Goal: Task Accomplishment & Management: Manage account settings

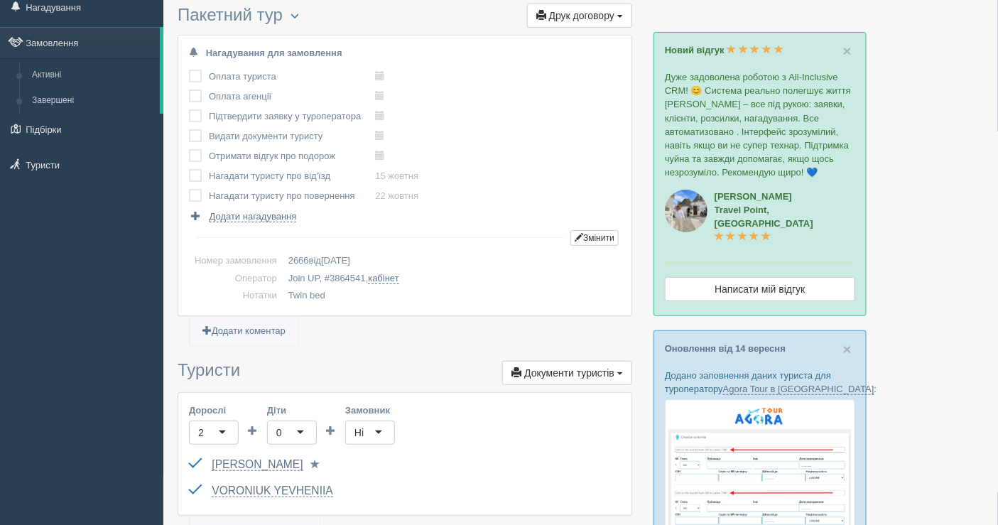
scroll to position [79, 0]
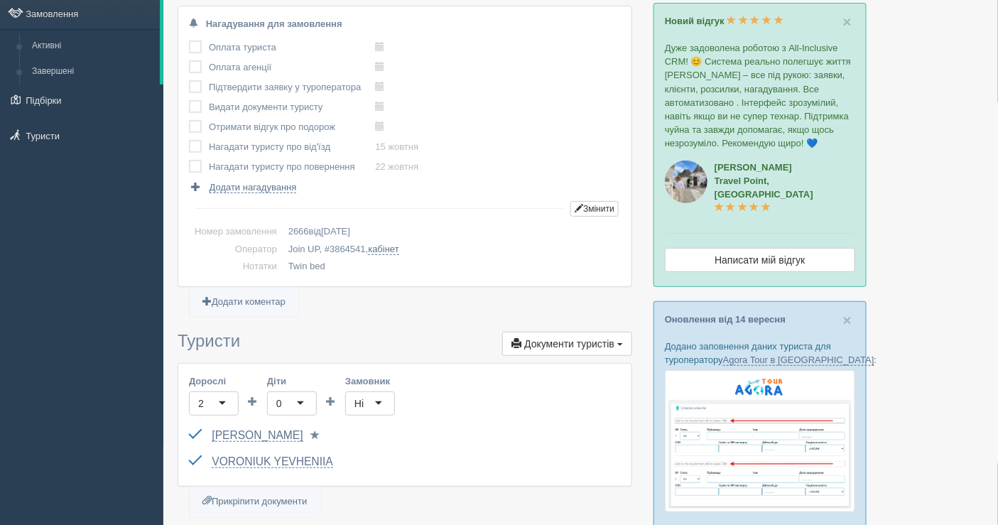
click at [70, 279] on div "All-Inclusive CRM Нагадування Замовлення Активні Завершені" at bounding box center [81, 183] width 163 height 525
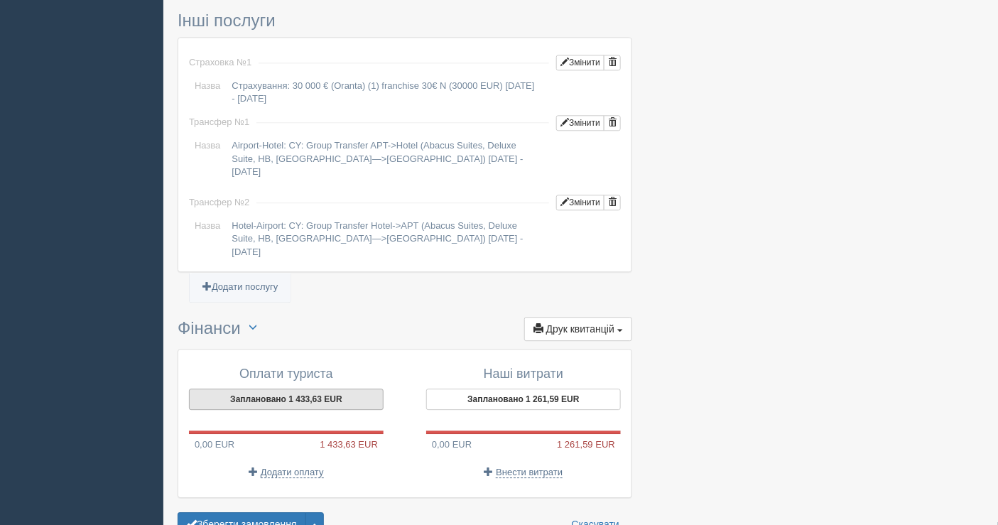
scroll to position [1105, 0]
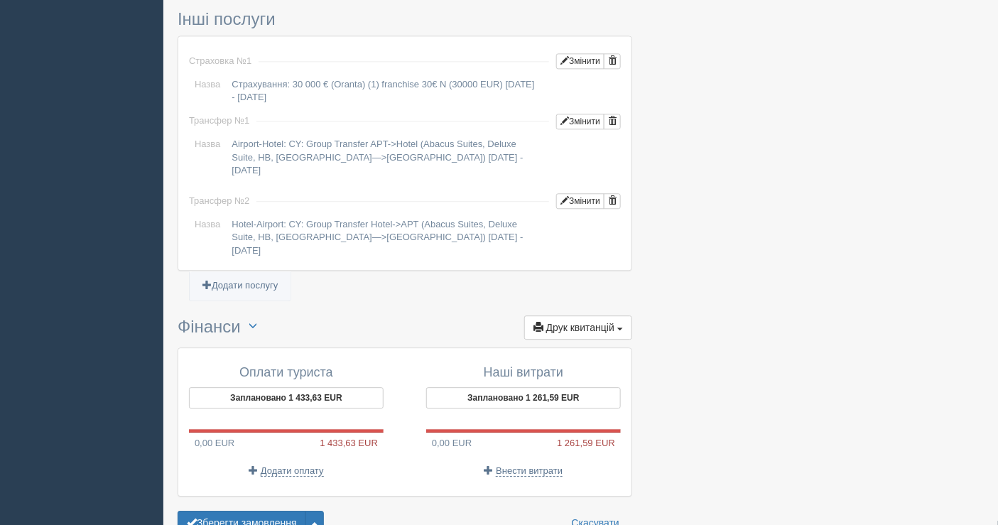
click at [260, 359] on div "Оплати туриста Заплановано 1 433,63 EUR 0,00 EUR 1 433,63 EUR Додати оплату" at bounding box center [293, 422] width 223 height 126
click at [257, 387] on button "Заплановано 1 433,63 EUR" at bounding box center [286, 397] width 195 height 21
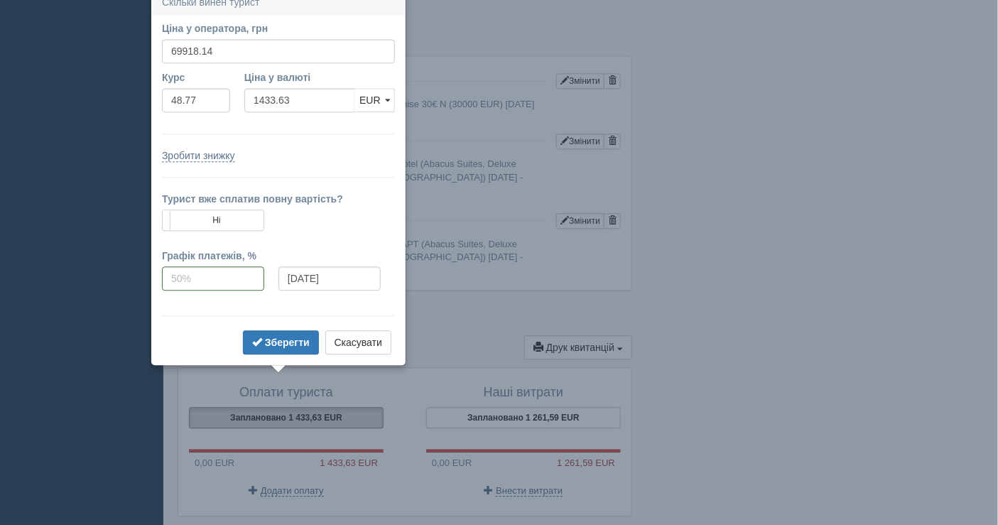
scroll to position [1074, 0]
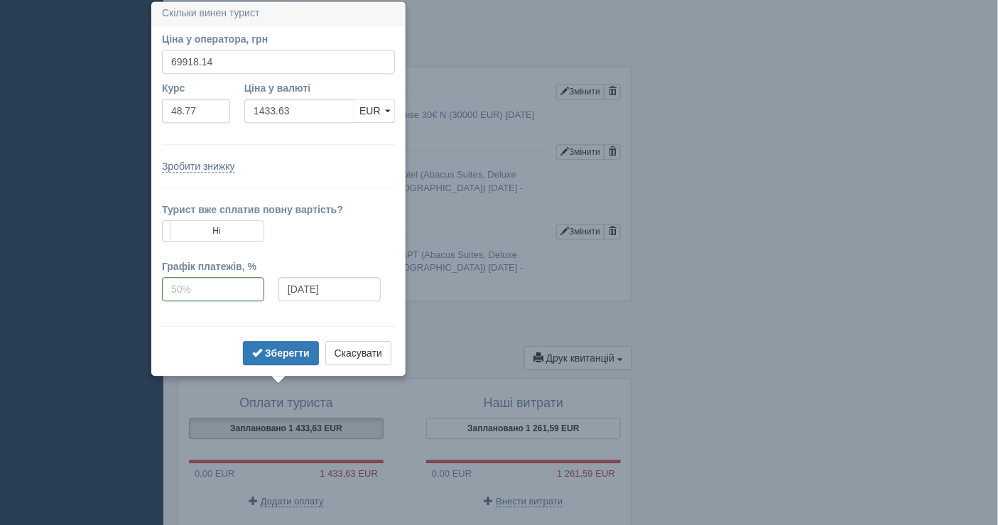
click at [232, 58] on input "69918.14" at bounding box center [278, 62] width 233 height 24
type input "699"
type input "14.33"
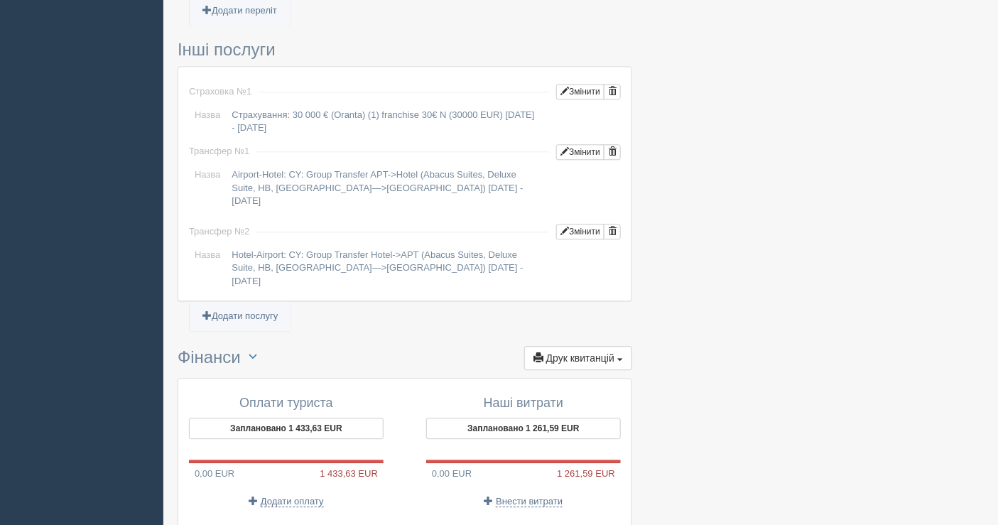
click at [256, 389] on div "Оплати туриста Заплановано 1 433,63 EUR 0,00 EUR 1 433,63 EUR Додати оплату" at bounding box center [293, 452] width 223 height 126
click at [256, 418] on button "Заплановано 1 433,63 EUR" at bounding box center [286, 428] width 195 height 21
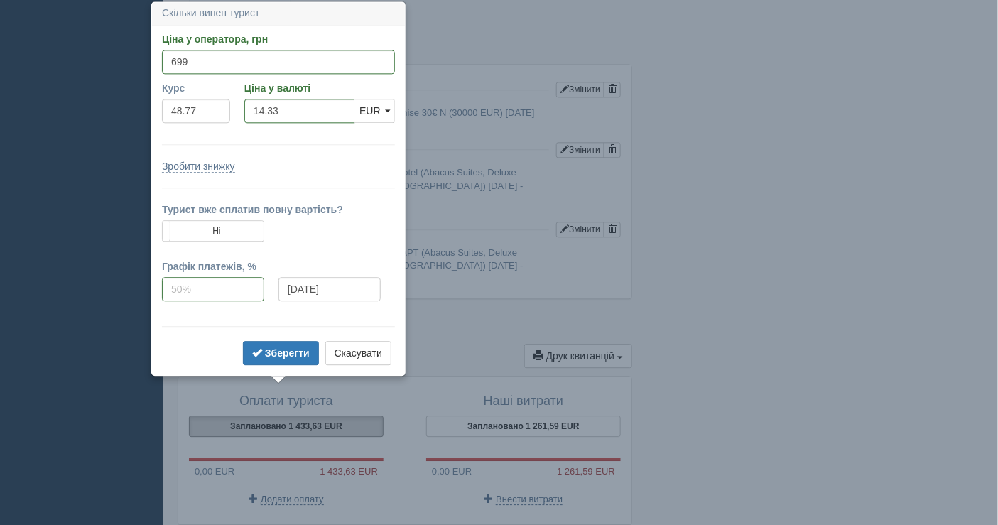
scroll to position [1077, 0]
click at [210, 67] on input "699" at bounding box center [278, 61] width 233 height 24
type input "69923"
type input "1433.73"
click at [262, 347] on span "submit" at bounding box center [257, 352] width 10 height 10
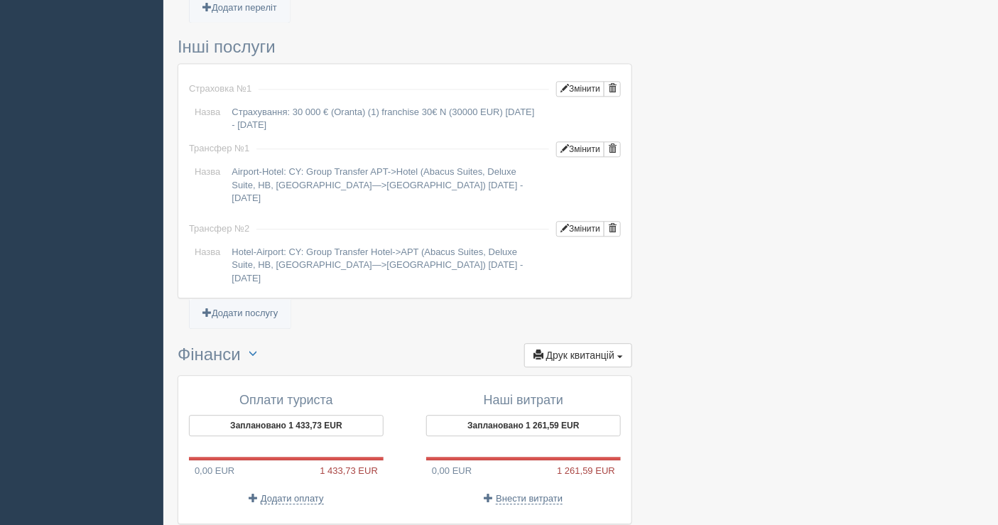
click at [284, 492] on p "Додати оплату" at bounding box center [286, 498] width 195 height 13
click at [284, 493] on span "Додати оплату" at bounding box center [292, 498] width 63 height 11
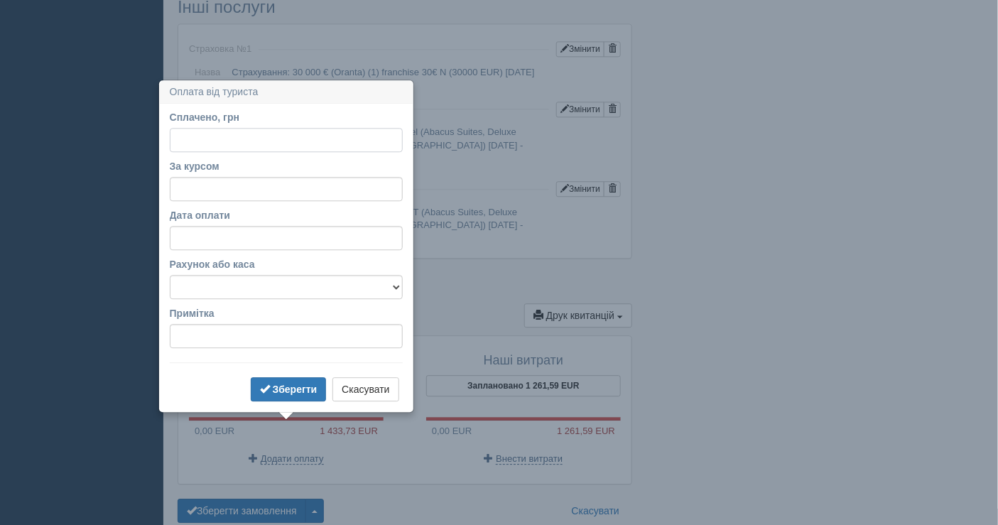
scroll to position [1149, 0]
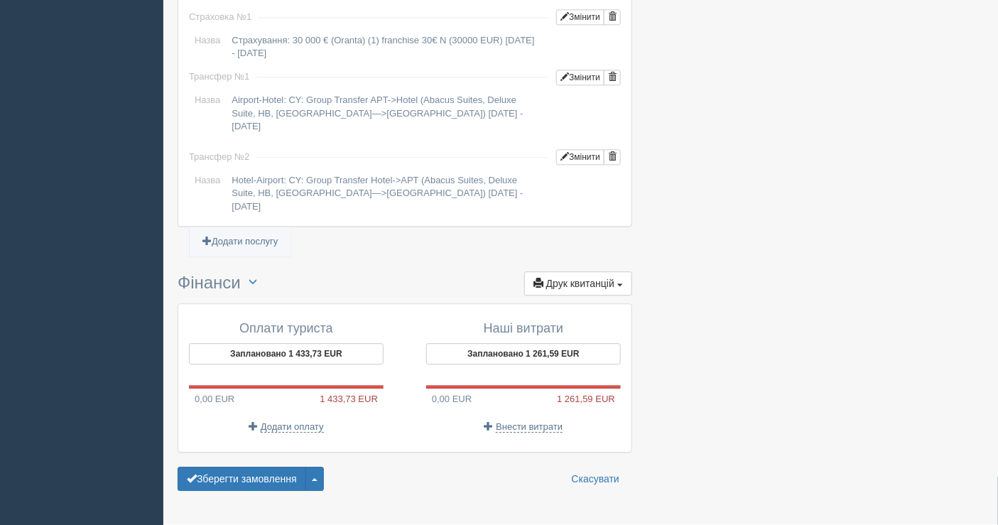
click at [295, 421] on span "Додати оплату" at bounding box center [292, 426] width 63 height 11
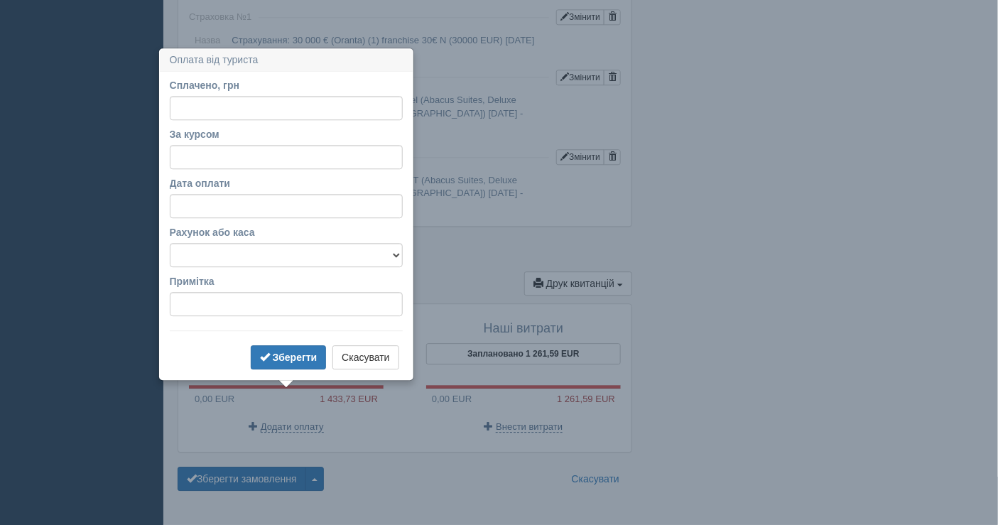
click at [188, 94] on div "Сплачено, грн" at bounding box center [286, 99] width 233 height 42
click at [197, 111] on input "Сплачено, грн" at bounding box center [286, 108] width 233 height 24
paste input "20988"
type input "20988"
click at [229, 181] on label "Дата оплати" at bounding box center [286, 183] width 233 height 14
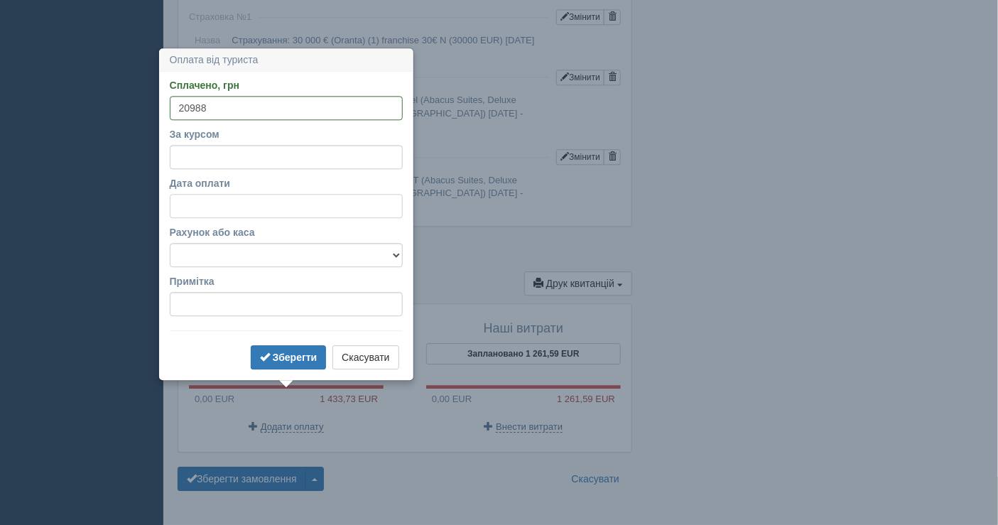
click at [229, 194] on input "Дата оплати" at bounding box center [286, 206] width 233 height 24
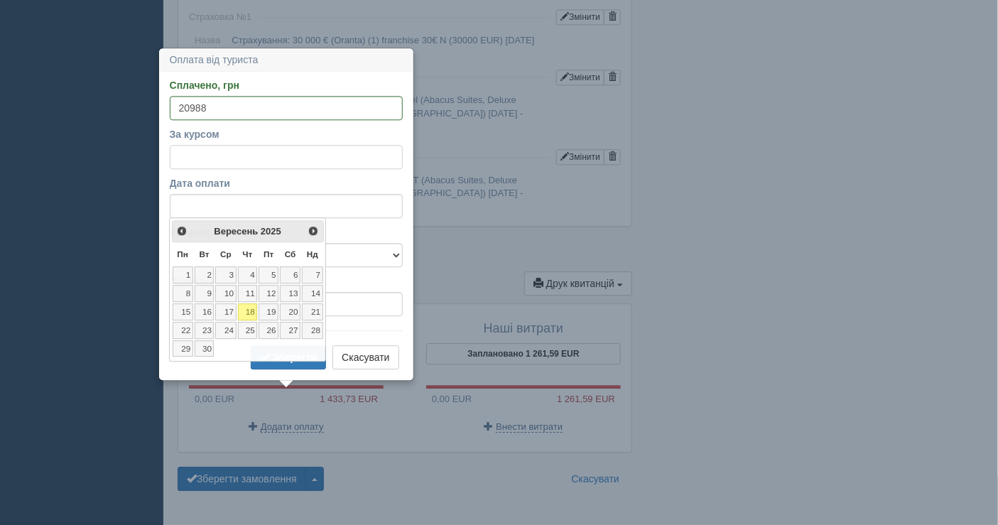
click at [229, 161] on input "За курсом" at bounding box center [286, 157] width 233 height 24
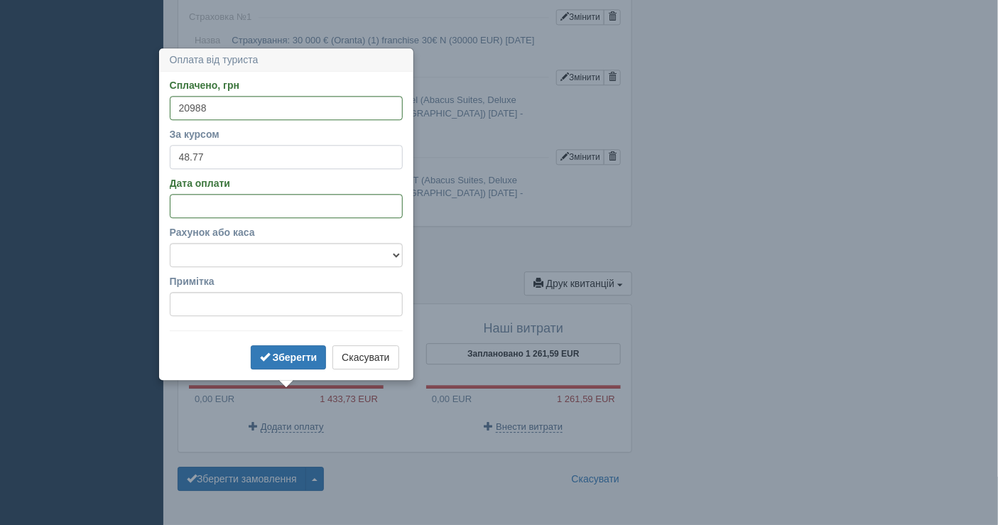
type input "48.77"
click at [235, 254] on select "Банківський рахунок Готівкова каса" at bounding box center [286, 255] width 233 height 24
select select "1598"
click at [170, 243] on select "Банківський рахунок Готівкова каса" at bounding box center [286, 255] width 233 height 24
click at [281, 359] on b "Зберегти" at bounding box center [295, 357] width 45 height 11
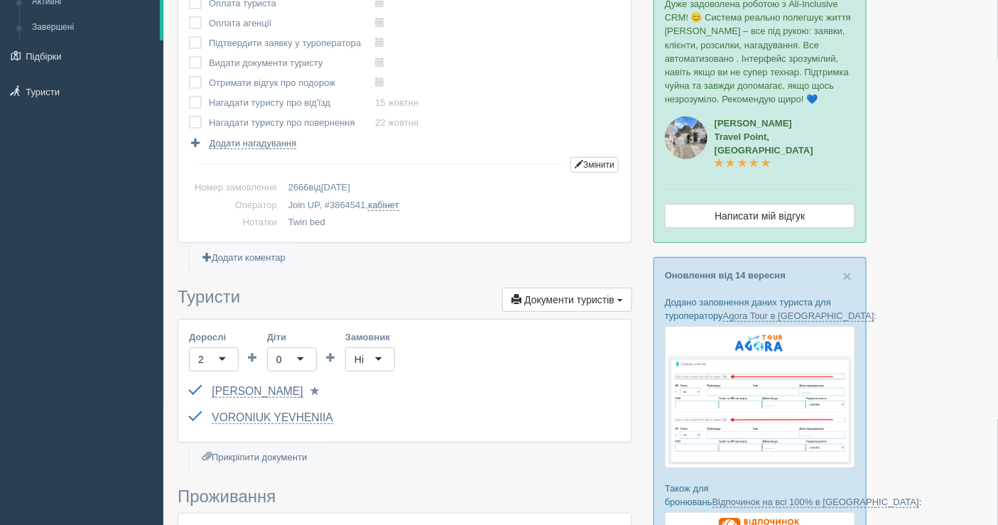
scroll to position [0, 0]
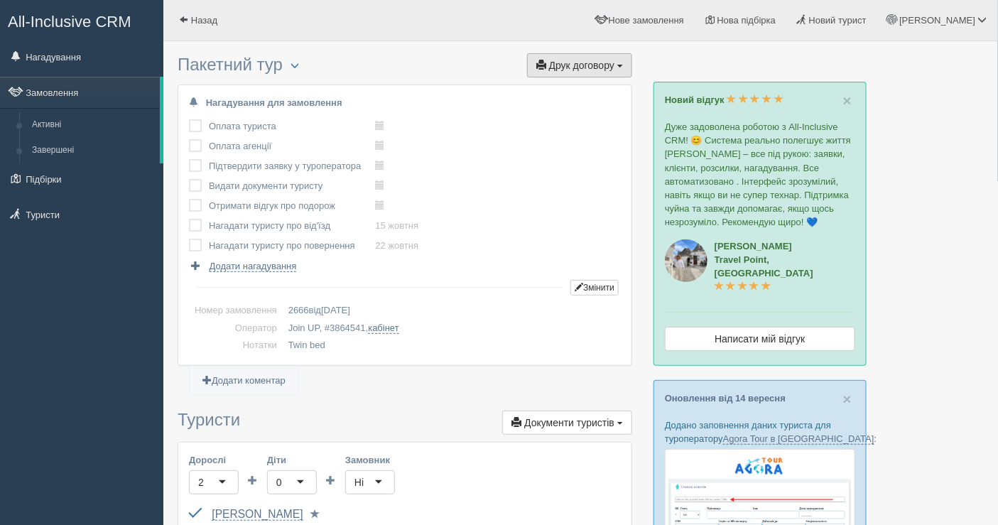
click at [577, 69] on span "Друк договору" at bounding box center [581, 65] width 65 height 11
click at [480, 89] on link "Join UP" at bounding box center [535, 91] width 192 height 23
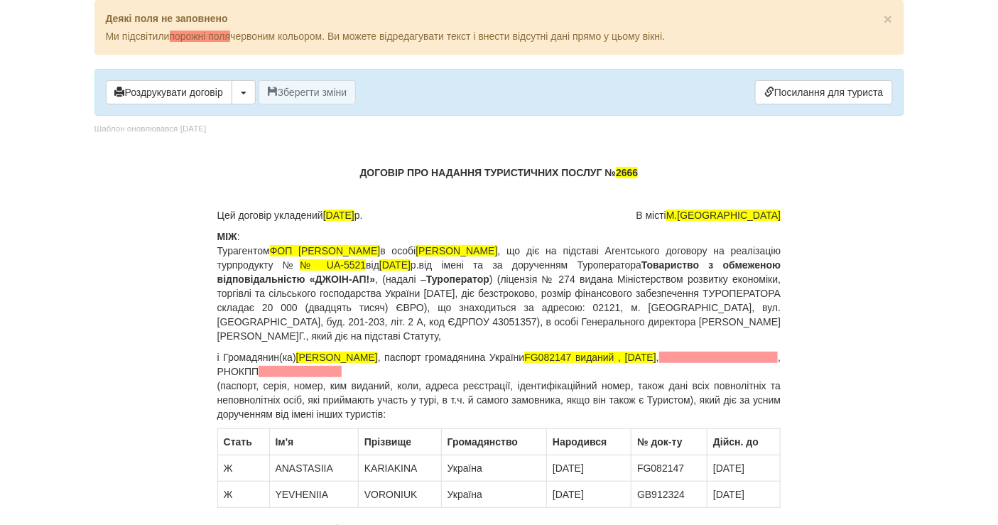
click at [650, 187] on p at bounding box center [499, 194] width 564 height 14
click at [622, 167] on span "2666" at bounding box center [627, 172] width 22 height 11
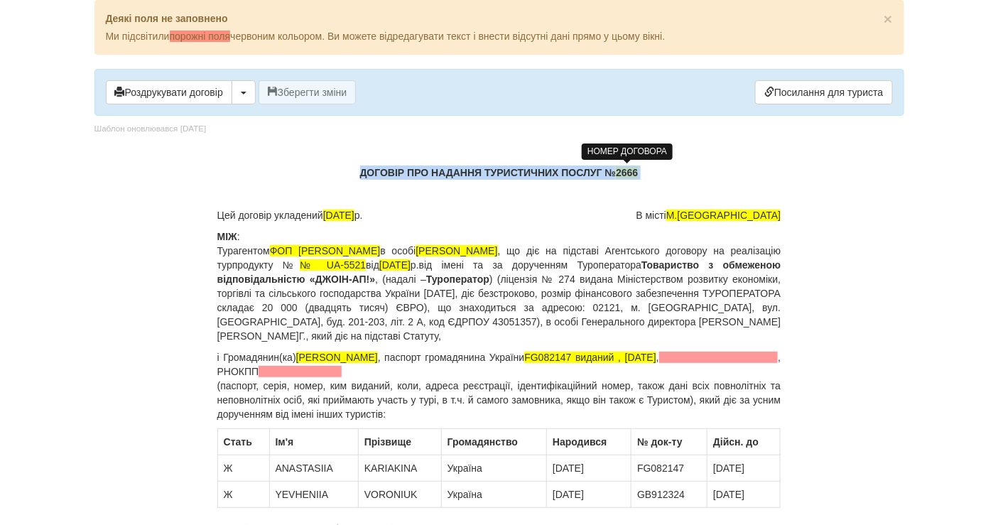
click at [622, 167] on span "2666" at bounding box center [627, 172] width 22 height 11
click at [634, 172] on span "2666" at bounding box center [627, 172] width 22 height 11
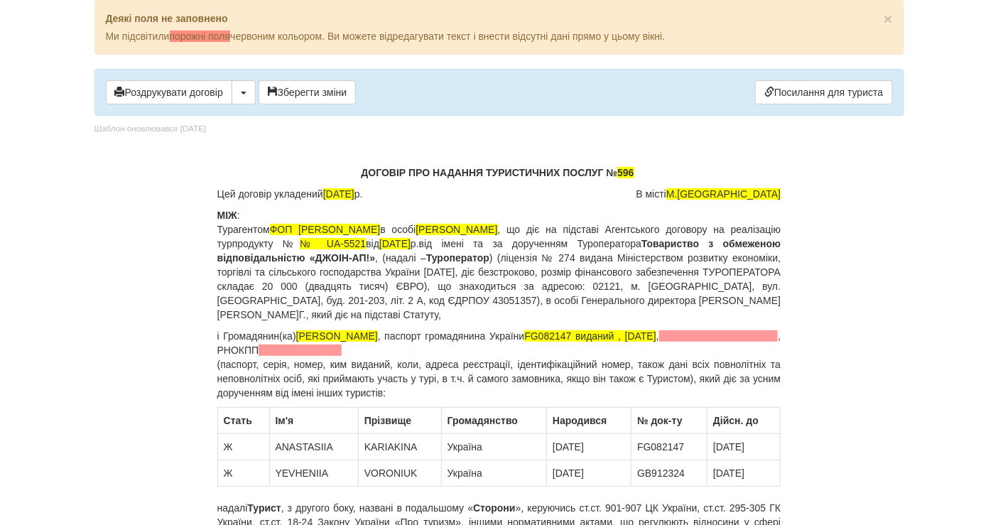
drag, startPoint x: 430, startPoint y: 328, endPoint x: 311, endPoint y: 329, distance: 118.6
click at [311, 329] on p "і Громадянин(ка) KARIAKINA ANASTASIIA , паспорт громадянина України FG082147 ви…" at bounding box center [499, 364] width 564 height 71
click at [53, 245] on body "× Деякі поля не заповнено Ми підсвітили порожні поля червоним кольором. Ви може…" at bounding box center [499, 262] width 998 height 525
click at [305, 335] on p "і Громадянин(ка) , паспорт громадянина України FG082147 виданий , 13.04.2017 , …" at bounding box center [499, 364] width 564 height 71
drag, startPoint x: 634, startPoint y: 470, endPoint x: 689, endPoint y: 474, distance: 55.6
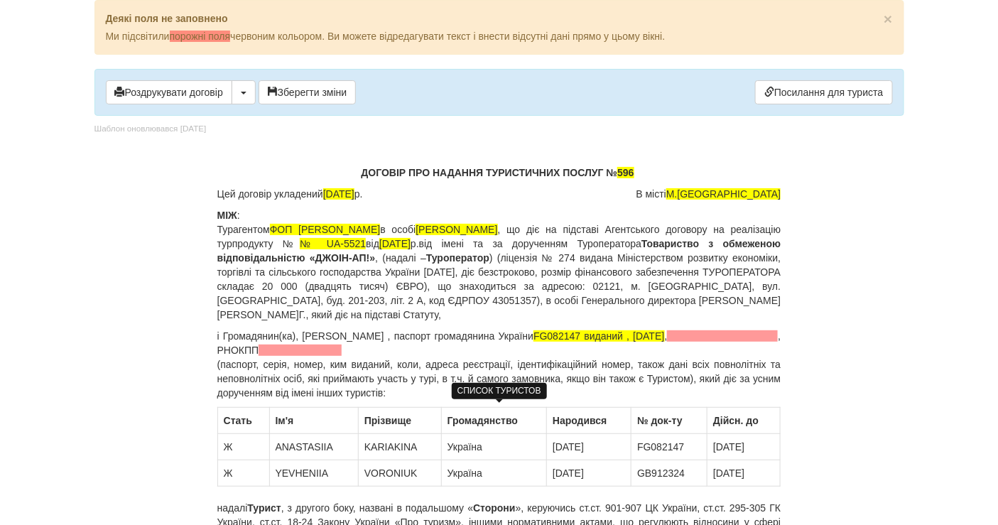
click at [689, 474] on td "GB912324" at bounding box center [669, 473] width 76 height 26
copy td "GB912324"
click at [651, 330] on span "FG082147 виданий , 13.04.2017" at bounding box center [598, 335] width 131 height 11
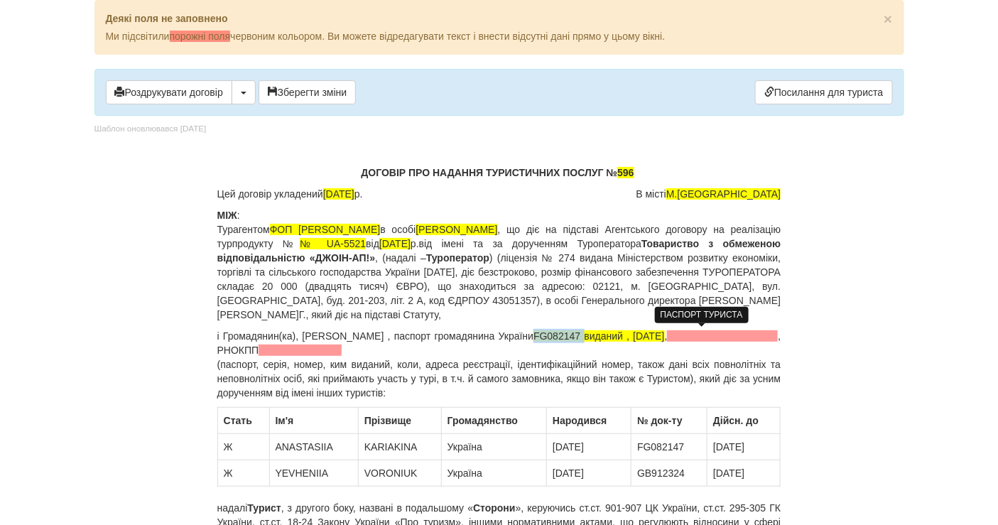
click at [651, 330] on span "FG082147 виданий , 13.04.2017" at bounding box center [598, 335] width 131 height 11
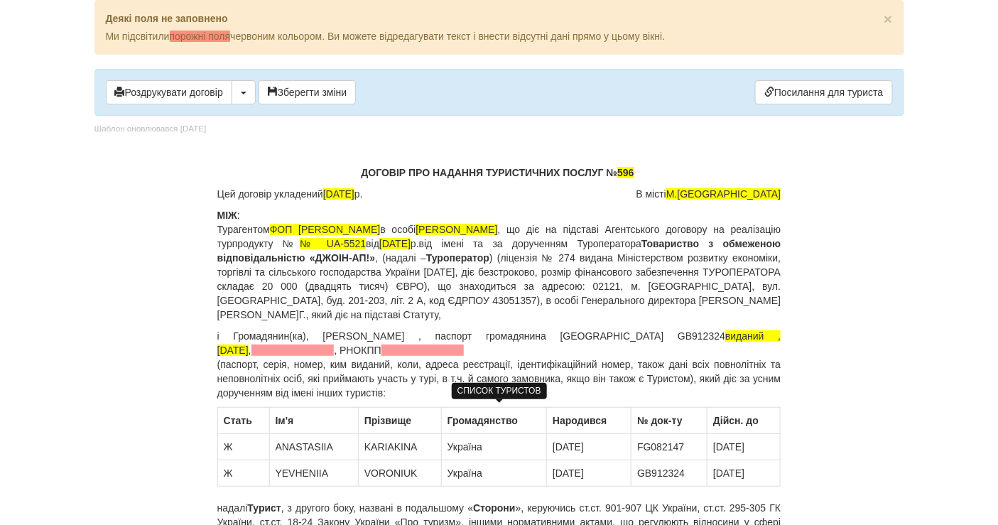
click at [727, 472] on td "04.02.2032" at bounding box center [743, 473] width 73 height 26
copy td "04.02.2032"
click at [744, 330] on span "виданий , 13.04.2017" at bounding box center [499, 343] width 564 height 26
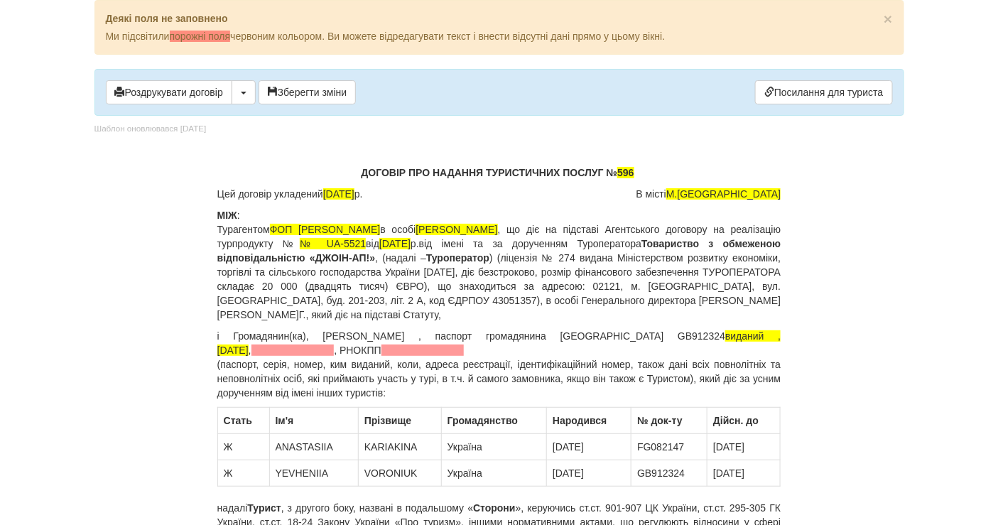
click at [771, 329] on p "і Громадянин(ка) , Воронюк Євгенія Олександрівна , паспорт громадянина України …" at bounding box center [499, 364] width 564 height 71
click at [374, 355] on p "і Громадянин(ка) , Воронюк Євгенія Олександрівна , паспорт громадянина України …" at bounding box center [499, 364] width 564 height 71
click at [381, 346] on span at bounding box center [422, 349] width 83 height 11
drag, startPoint x: 384, startPoint y: 365, endPoint x: 380, endPoint y: 354, distance: 11.2
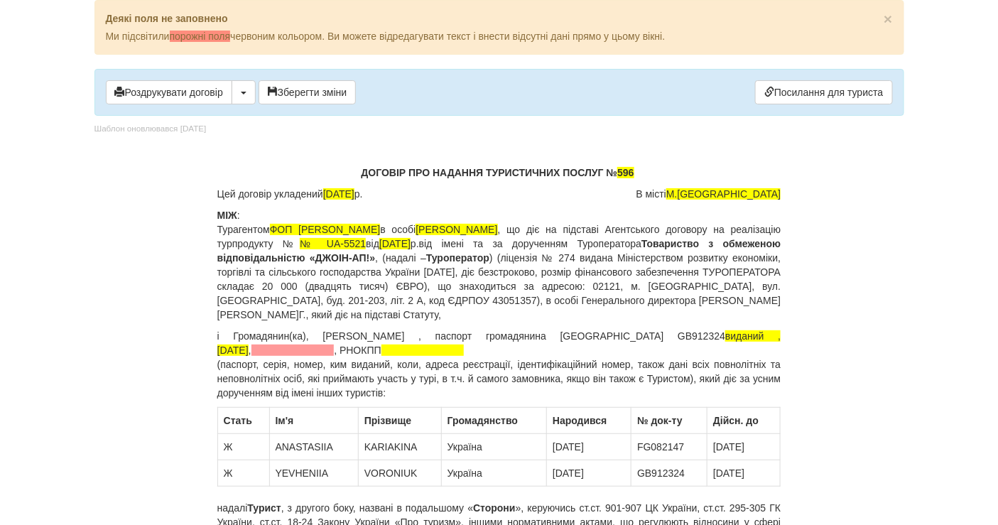
click at [384, 365] on p "і Громадянин(ка) , Воронюк Євгенія Олександрівна , паспорт громадянина України …" at bounding box center [499, 364] width 564 height 71
click at [381, 353] on span at bounding box center [422, 349] width 83 height 11
drag, startPoint x: 311, startPoint y: 327, endPoint x: 464, endPoint y: 334, distance: 152.8
click at [464, 334] on p "і Громадянин(ка) , Воронюк Євгенія Олександрівна , паспорт громадянина України …" at bounding box center [499, 364] width 564 height 71
copy p "Воронюк Євгенія Олександрівна"
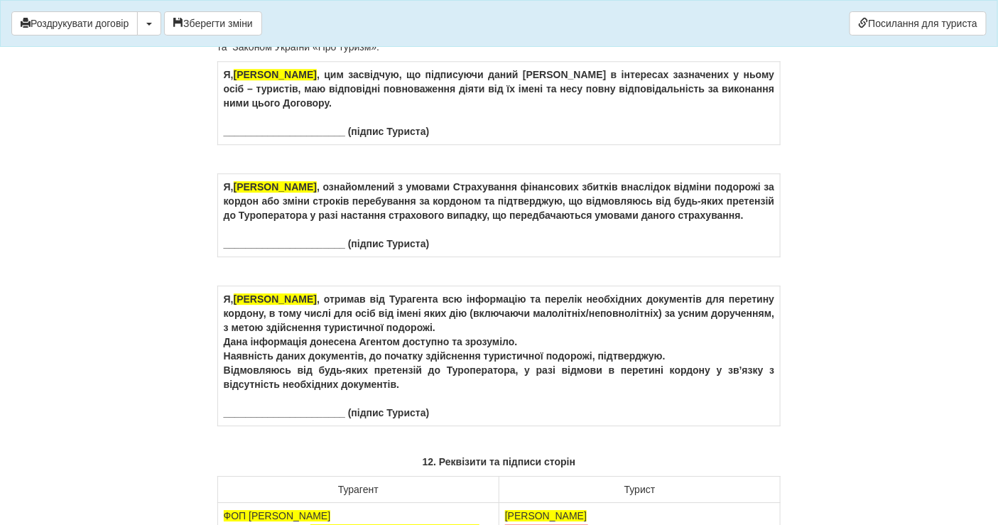
scroll to position [8476, 0]
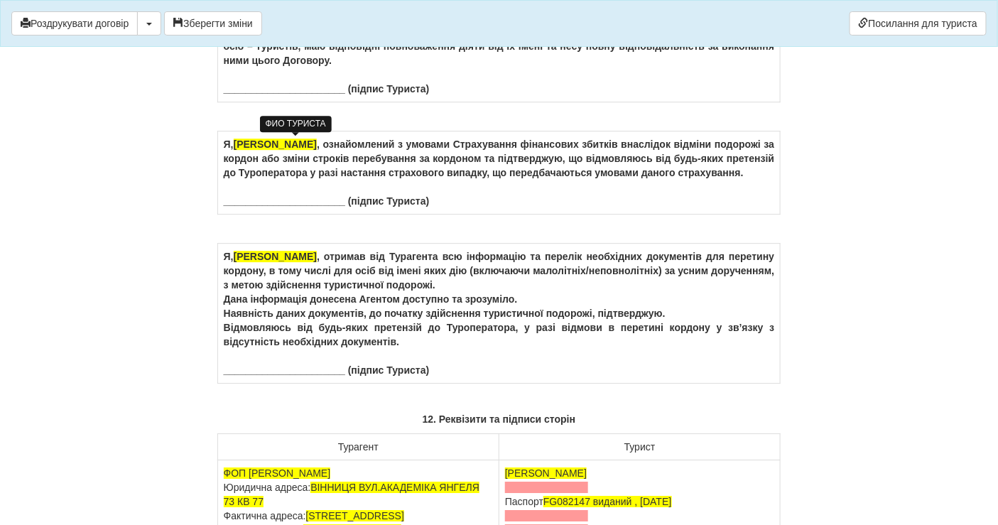
drag, startPoint x: 354, startPoint y: 146, endPoint x: 238, endPoint y: 148, distance: 115.8
click at [238, 38] on span "KARIAKINA ANASTASIIA" at bounding box center [275, 31] width 83 height 11
click at [274, 150] on span "KARIAKINA ANASTASIIA" at bounding box center [275, 144] width 83 height 11
click at [274, 150] on span "ANASTASIIA" at bounding box center [264, 144] width 60 height 11
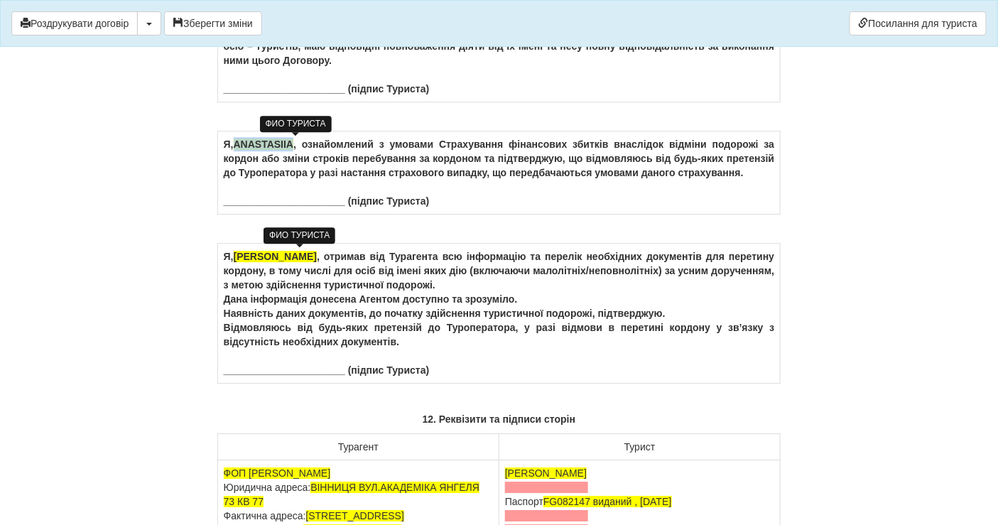
click at [274, 150] on span "ANASTASIIA" at bounding box center [264, 144] width 60 height 11
drag, startPoint x: 356, startPoint y: 381, endPoint x: 239, endPoint y: 371, distance: 117.0
click at [239, 371] on td "Я, KARIAKINA ANASTASIIA , отримав від Турагента всю інформацію та перелік необх…" at bounding box center [498, 314] width 563 height 140
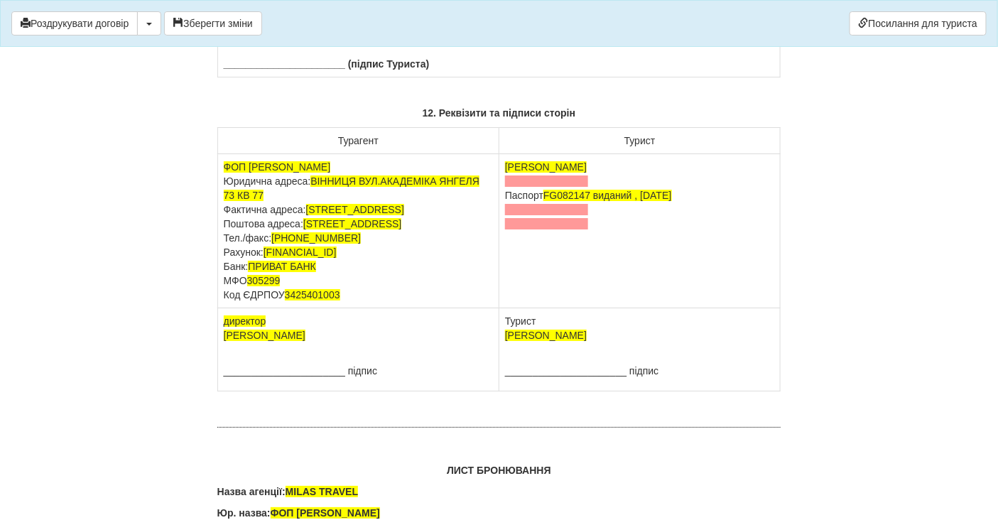
scroll to position [8791, 0]
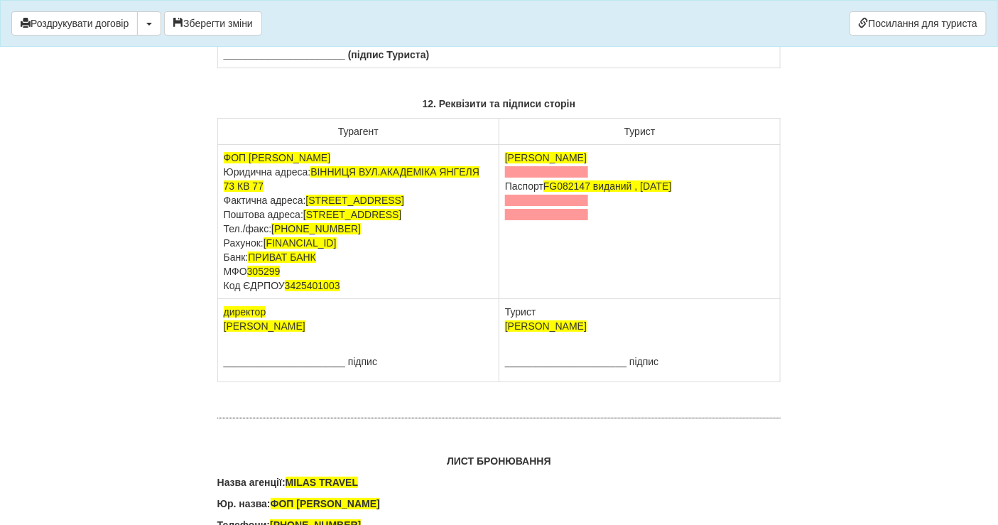
drag, startPoint x: 634, startPoint y: 281, endPoint x: 504, endPoint y: 279, distance: 130.7
click at [504, 279] on td "KARIAKINA ANASTASIIA Паспорт FG082147 виданий , 13.04.2017" at bounding box center [639, 222] width 281 height 154
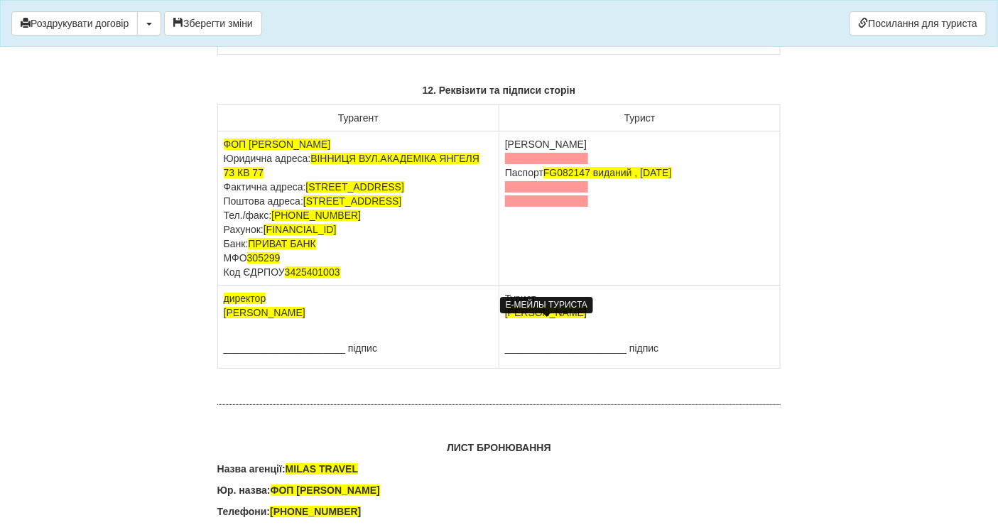
scroll to position [8870, 0]
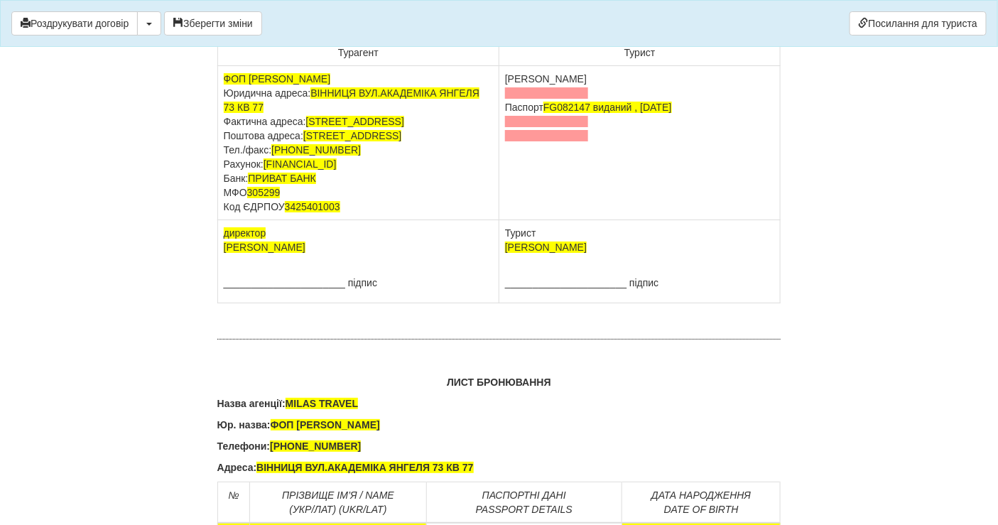
drag, startPoint x: 629, startPoint y: 403, endPoint x: 505, endPoint y: 404, distance: 124.3
click at [505, 303] on td "Турист KARIAKINA ANASTASIIA ______________________ підпис" at bounding box center [639, 261] width 281 height 83
drag, startPoint x: 505, startPoint y: 404, endPoint x: 514, endPoint y: 394, distance: 13.1
click at [514, 303] on td "Турист Воронюк Євгенія Олександрівна ______________________ підпис" at bounding box center [639, 261] width 281 height 83
click at [515, 303] on td "Турист Воронюк Євгенія Олександрівна ______________________ підпис" at bounding box center [639, 261] width 281 height 83
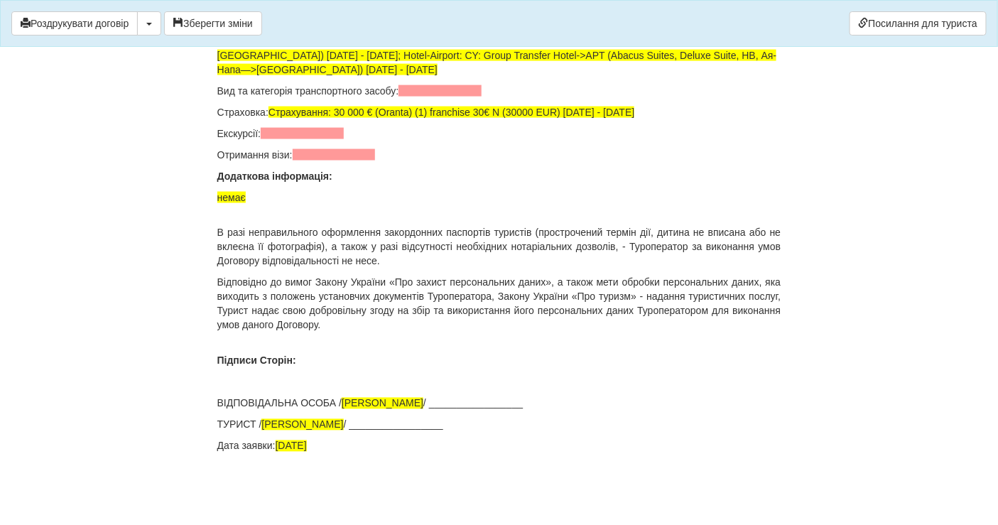
scroll to position [9818, 0]
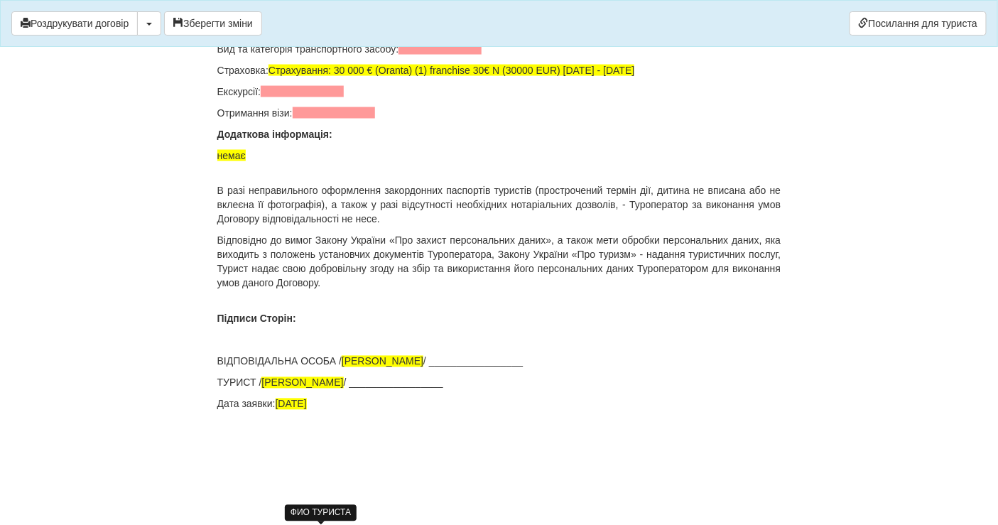
drag, startPoint x: 381, startPoint y: 421, endPoint x: 368, endPoint y: 420, distance: 13.5
click at [368, 390] on p "ТУРИСТ / KARIAKINA ANASTASIIA / _________________" at bounding box center [499, 383] width 564 height 14
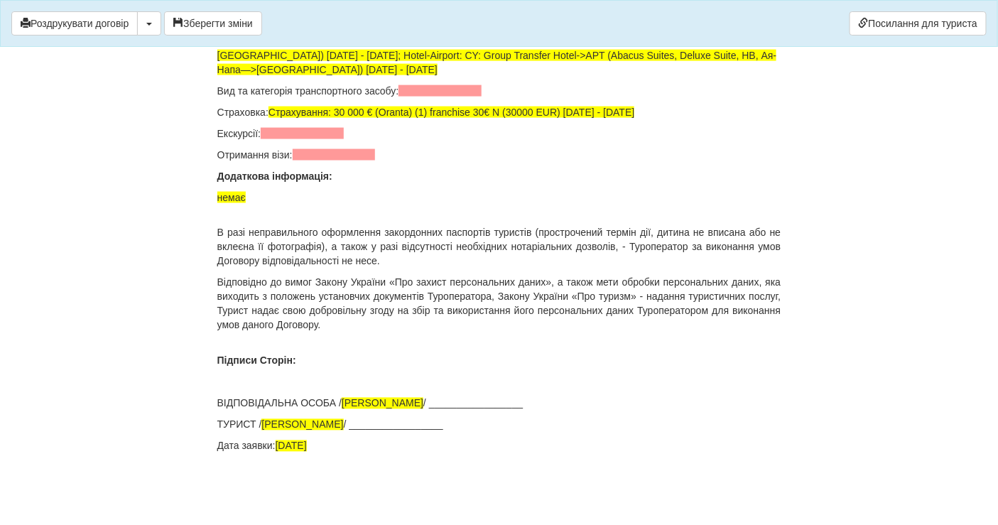
click at [380, 420] on p "ТУРИСТ / KARIAKINA ANASTASIIA / _________________" at bounding box center [499, 425] width 564 height 14
drag, startPoint x: 380, startPoint y: 420, endPoint x: 263, endPoint y: 418, distance: 117.2
click at [263, 418] on p "ТУРИСТ / KARIAKINA ANASTASIIA / _________________" at bounding box center [499, 425] width 564 height 14
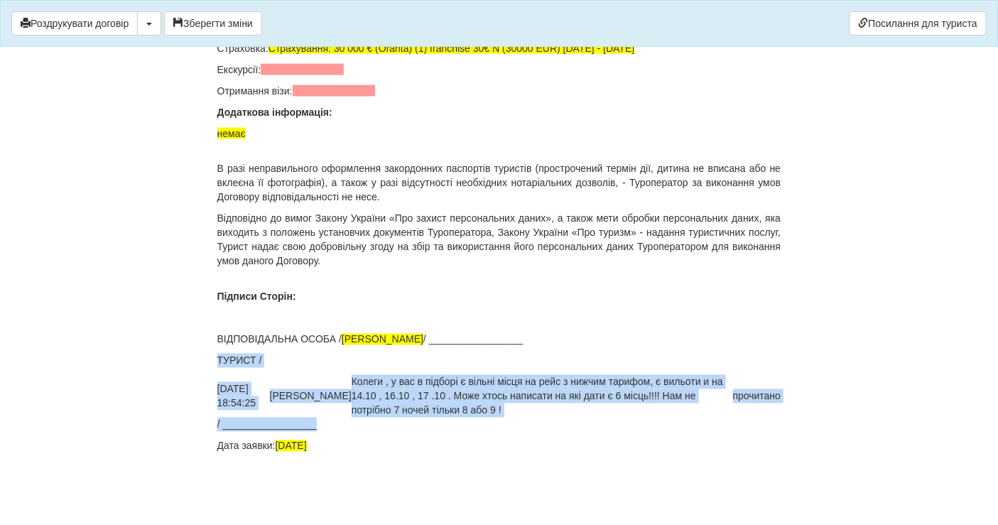
drag, startPoint x: 506, startPoint y: 484, endPoint x: 210, endPoint y: 457, distance: 298.1
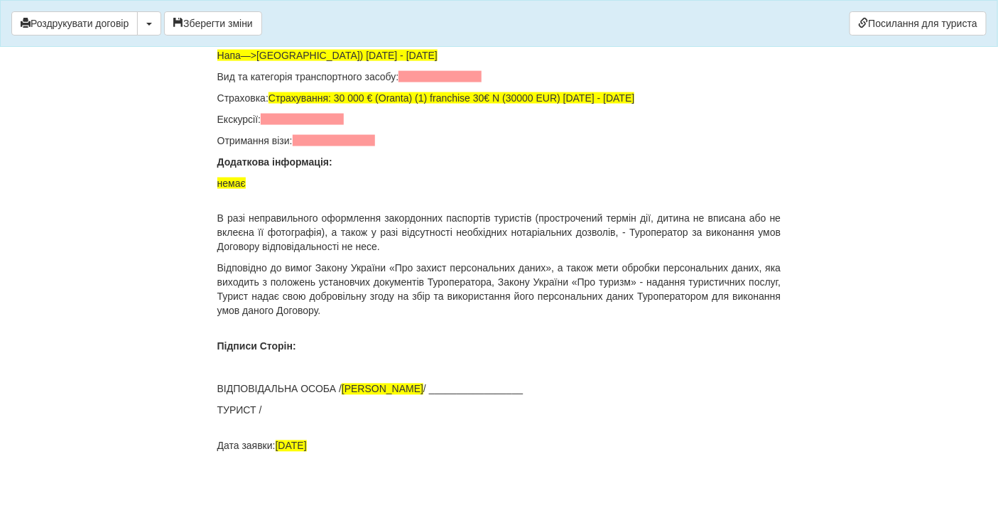
click at [271, 418] on p "ТУРИСТ /" at bounding box center [499, 410] width 564 height 14
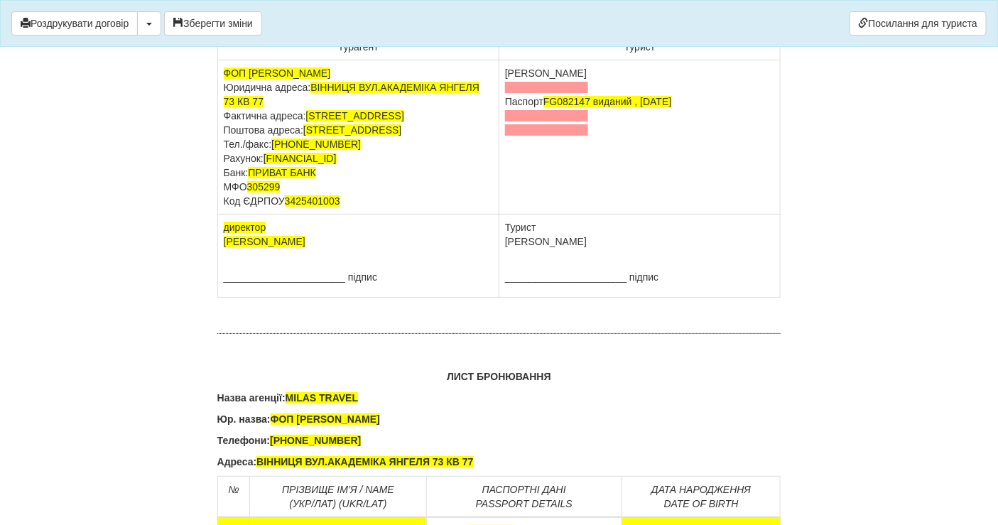
scroll to position [8870, 0]
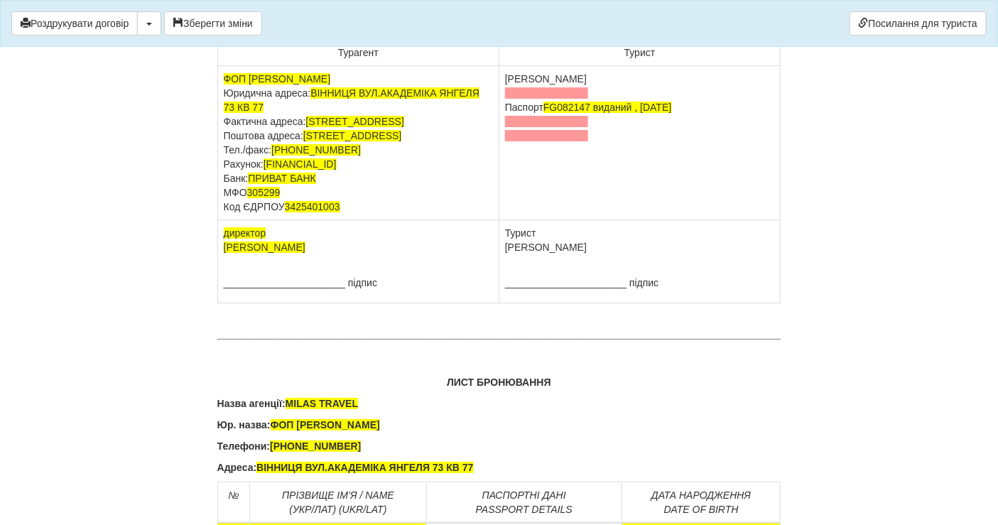
drag, startPoint x: 676, startPoint y: 197, endPoint x: 516, endPoint y: 200, distance: 160.6
click at [516, 200] on td "Воронюк Євгенія Олександрівна Паспорт FG082147 виданий , 13.04.2017" at bounding box center [639, 143] width 281 height 154
copy td "Воронюк Євгенія Олександрівна"
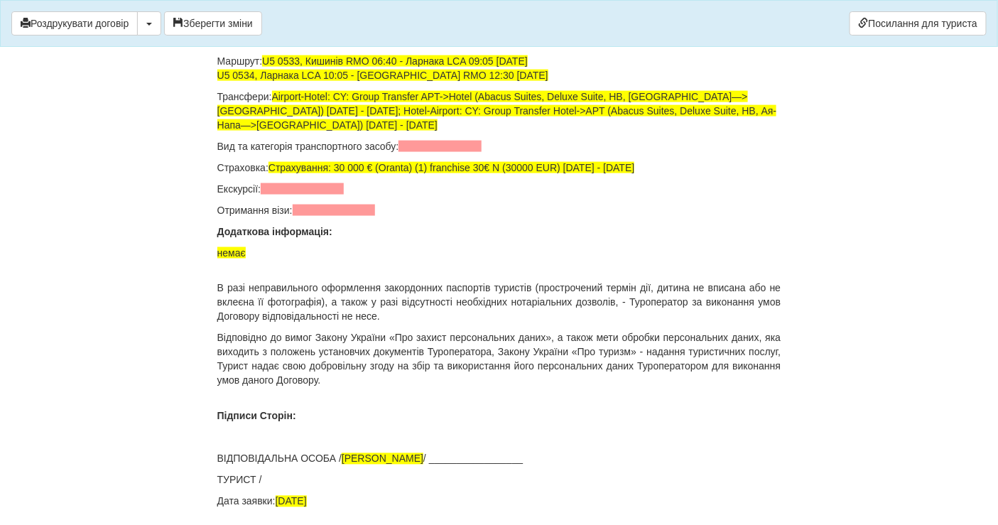
scroll to position [9818, 0]
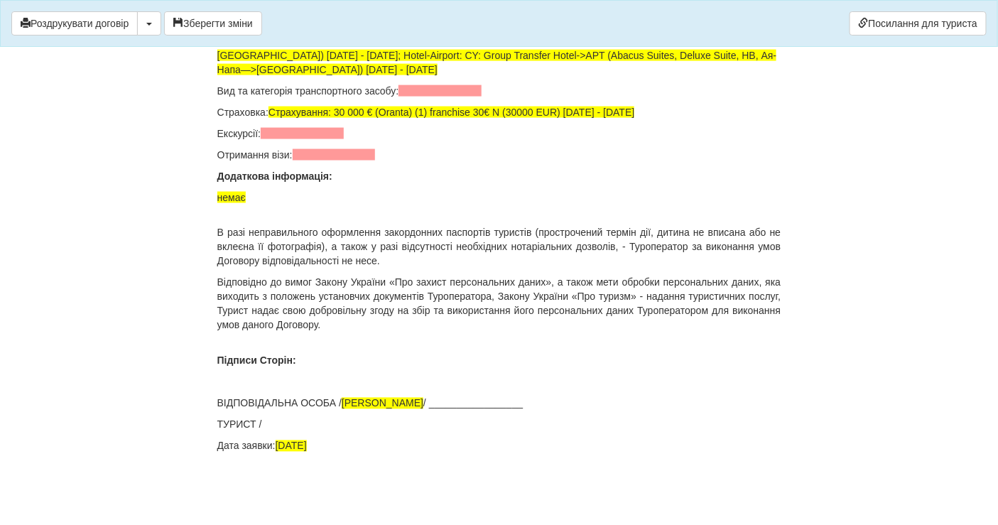
click at [274, 426] on p "ТУРИСТ /" at bounding box center [499, 425] width 564 height 14
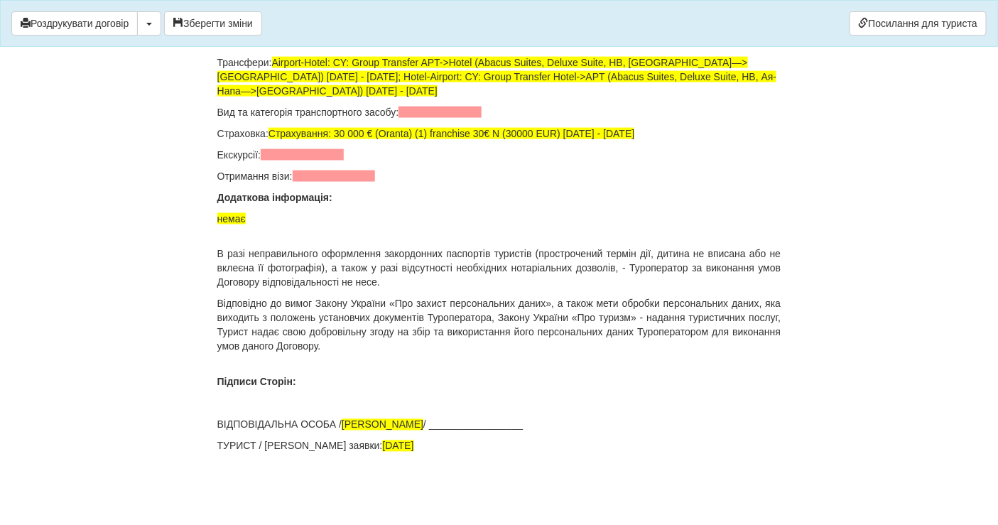
scroll to position [9811, 0]
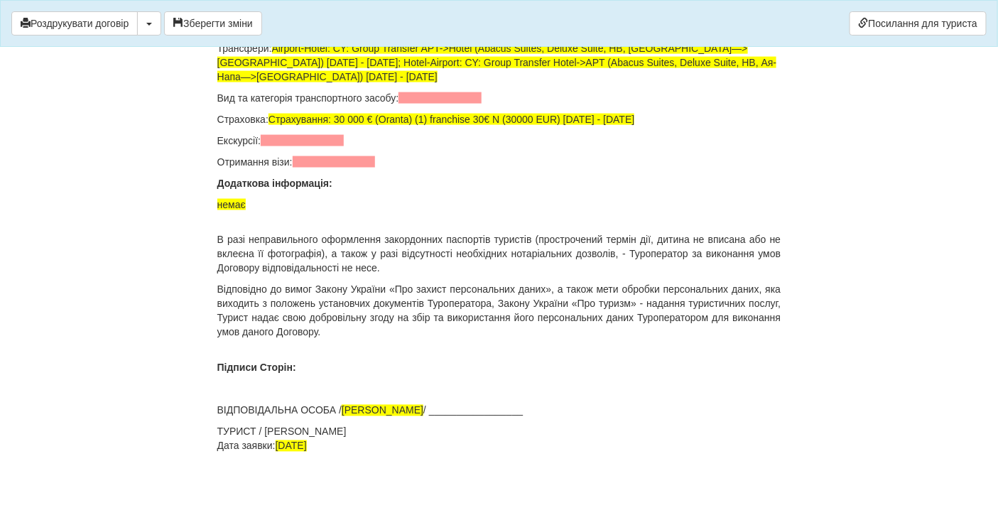
click at [425, 436] on p "ТУРИСТ / Воронюк Євгенія Олександрівна Дата заявки: 18.09.2025" at bounding box center [499, 439] width 564 height 28
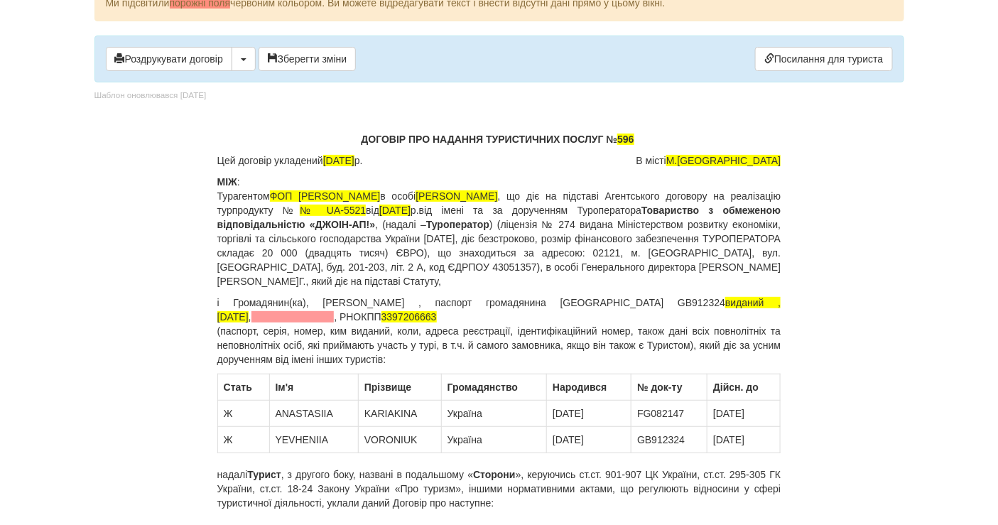
scroll to position [0, 0]
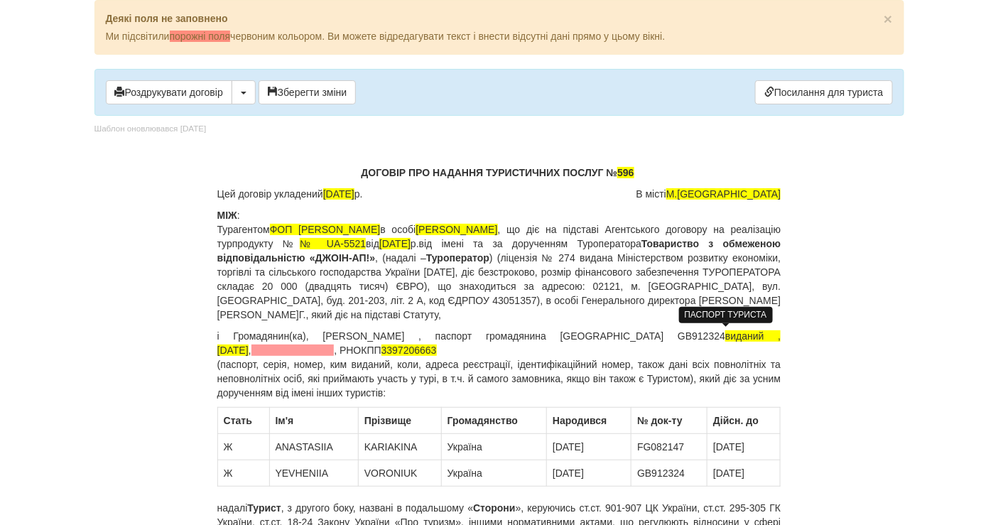
drag, startPoint x: 671, startPoint y: 335, endPoint x: 773, endPoint y: 335, distance: 101.6
click at [773, 335] on p "і Громадянин(ка) , Воронюк Євгенія Олександрівна , паспорт громадянина України …" at bounding box center [499, 364] width 564 height 71
copy span "виданий , 04.02.2022"
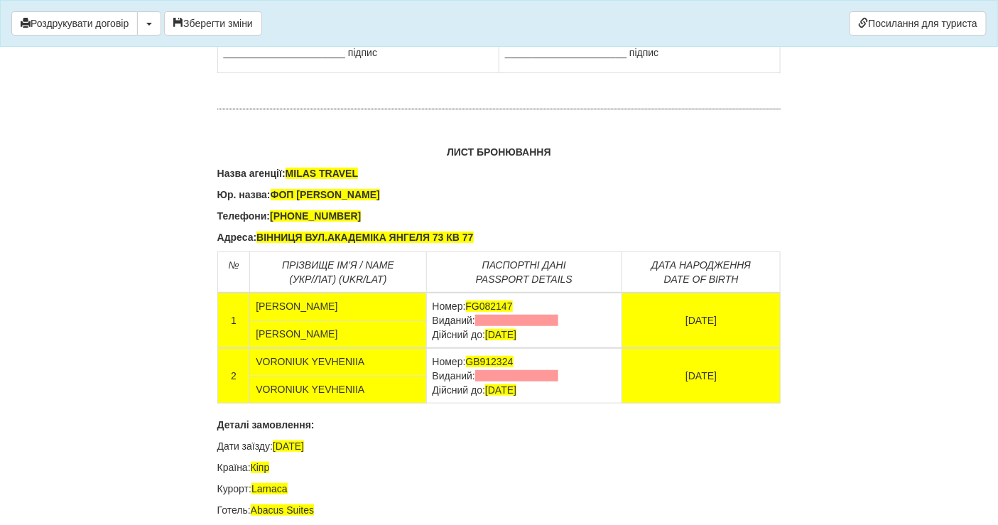
scroll to position [8863, 0]
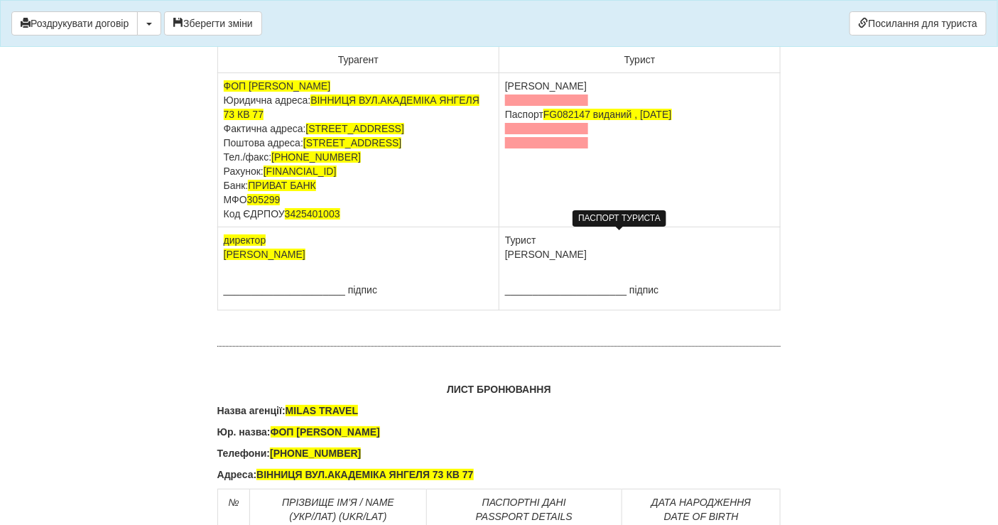
drag, startPoint x: 547, startPoint y: 234, endPoint x: 690, endPoint y: 235, distance: 143.5
click at [671, 120] on span "FG082147 виданий , 13.04.2017" at bounding box center [607, 114] width 128 height 11
click at [650, 227] on td "Воронюк Євгенія Олександрівна Паспорт виданий , 04.02.2022" at bounding box center [639, 150] width 281 height 154
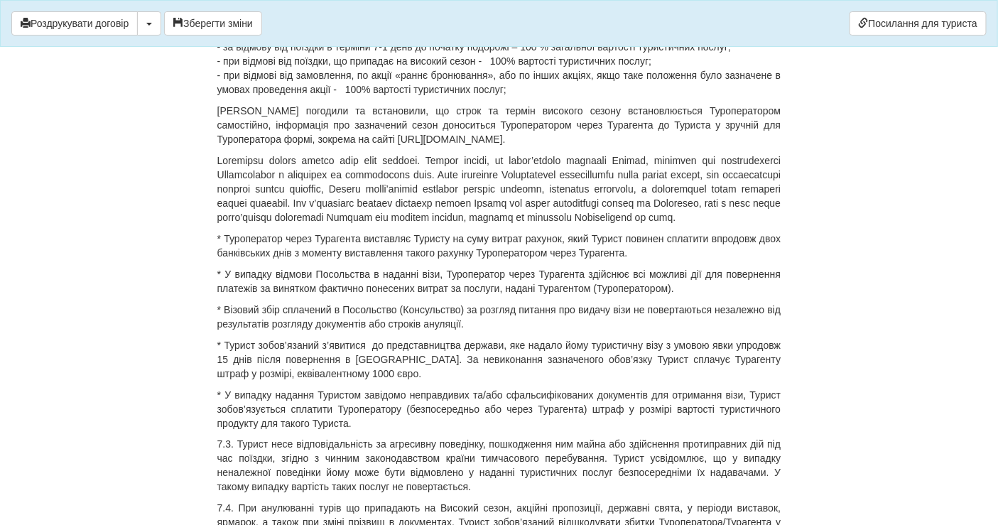
scroll to position [0, 0]
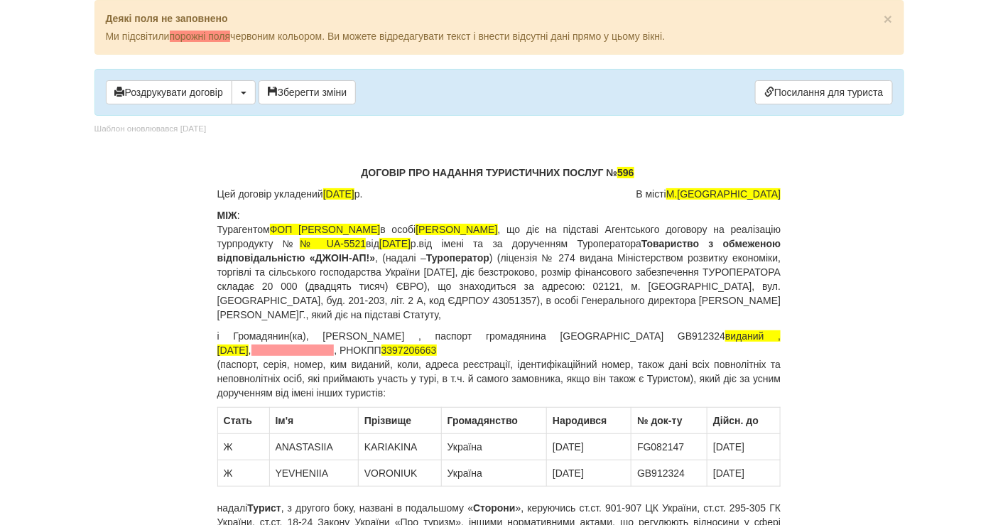
drag, startPoint x: 617, startPoint y: 334, endPoint x: 667, endPoint y: 336, distance: 50.5
click at [667, 336] on p "і Громадянин(ка) , Воронюк Євгенія Олександрівна , паспорт громадянина України …" at bounding box center [499, 364] width 564 height 71
copy p "GB912324"
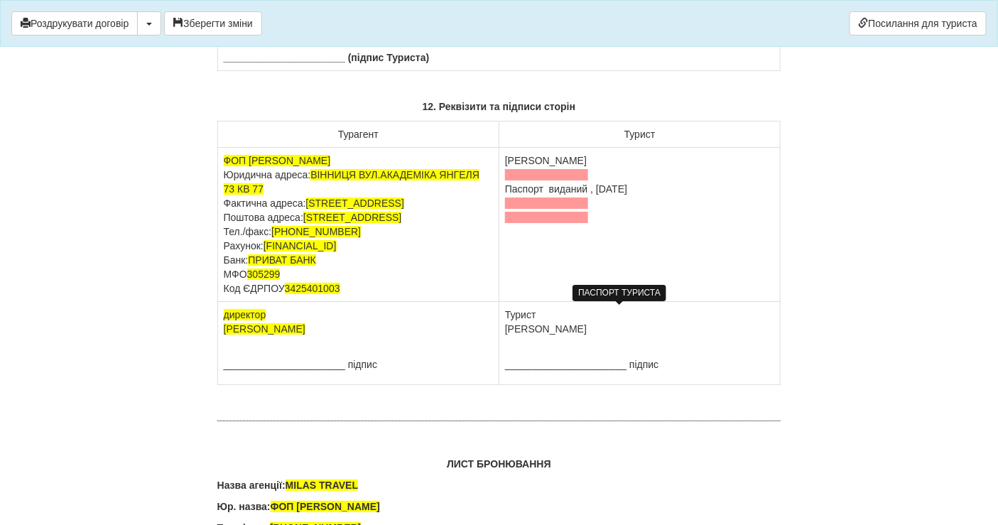
scroll to position [8784, 0]
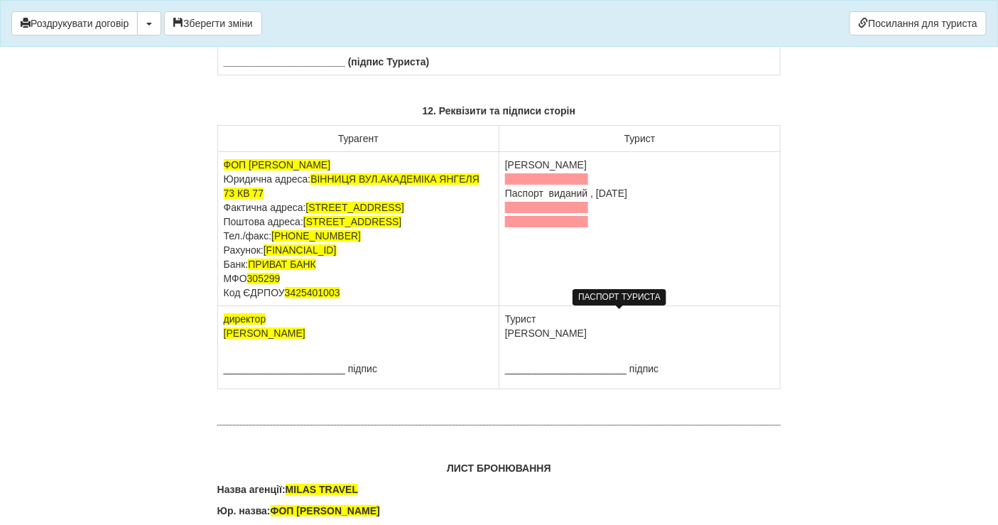
click at [543, 306] on td "Воронюк Євгенія Олександрівна Паспорт виданий , 04.02.2022" at bounding box center [639, 229] width 281 height 154
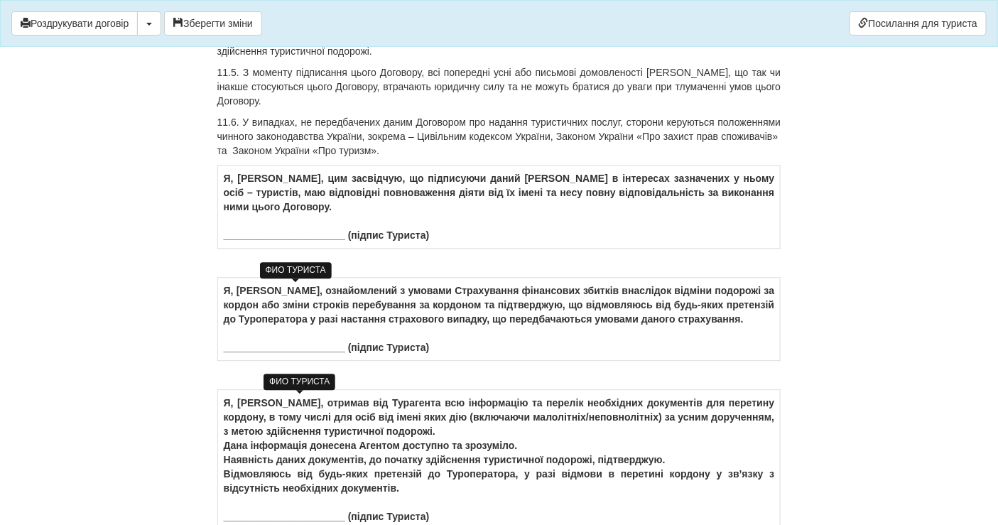
scroll to position [8311, 0]
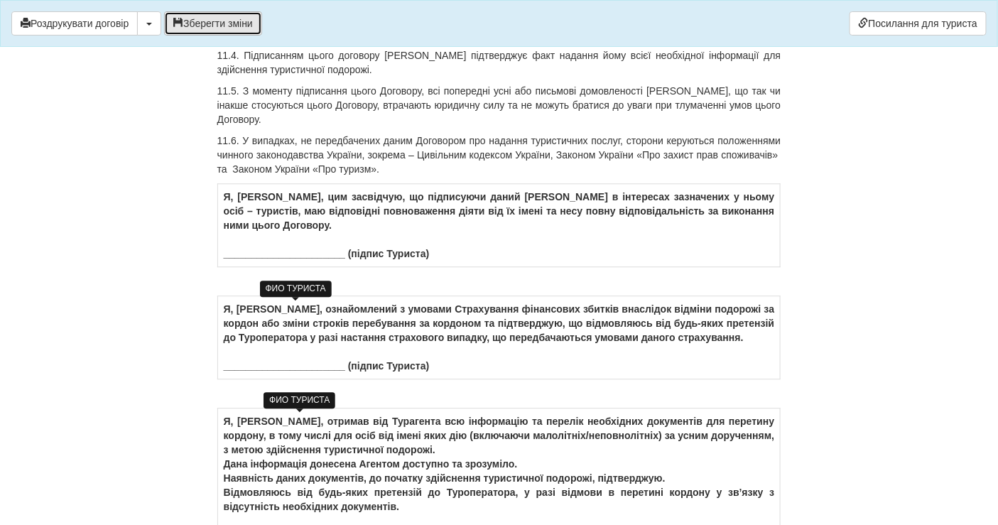
click at [239, 23] on button "Зберегти зміни" at bounding box center [213, 23] width 98 height 24
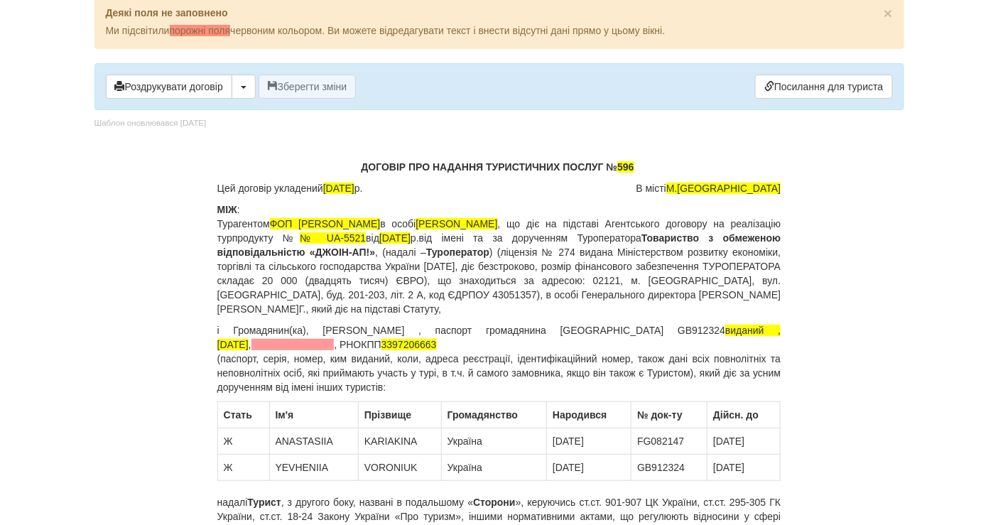
scroll to position [158, 0]
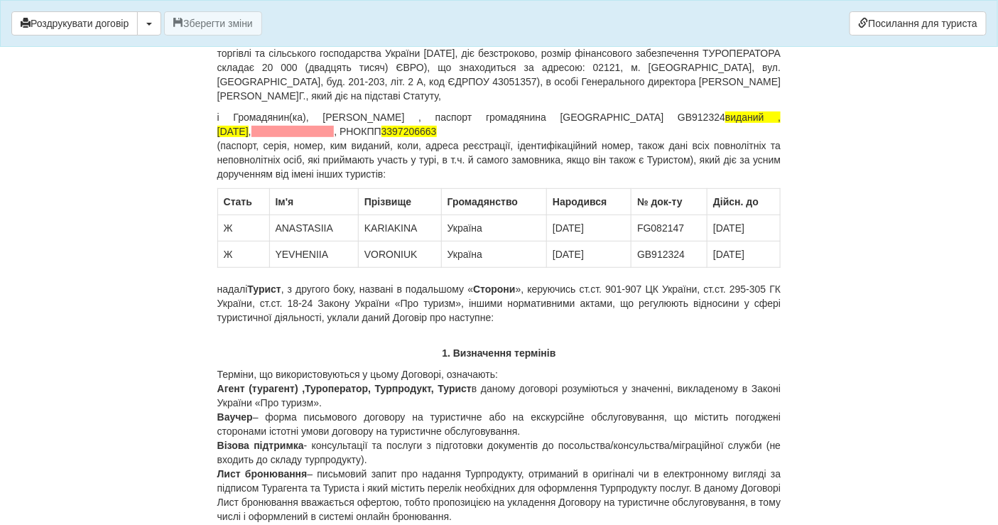
click at [0, 249] on body "× Деякі поля не заповнено Ми підсвітили порожні поля червоним кольором. Ви може…" at bounding box center [499, 104] width 998 height 525
click at [157, 26] on button "button" at bounding box center [149, 23] width 24 height 24
click at [165, 58] on link "Скачати PDF" at bounding box center [194, 52] width 112 height 23
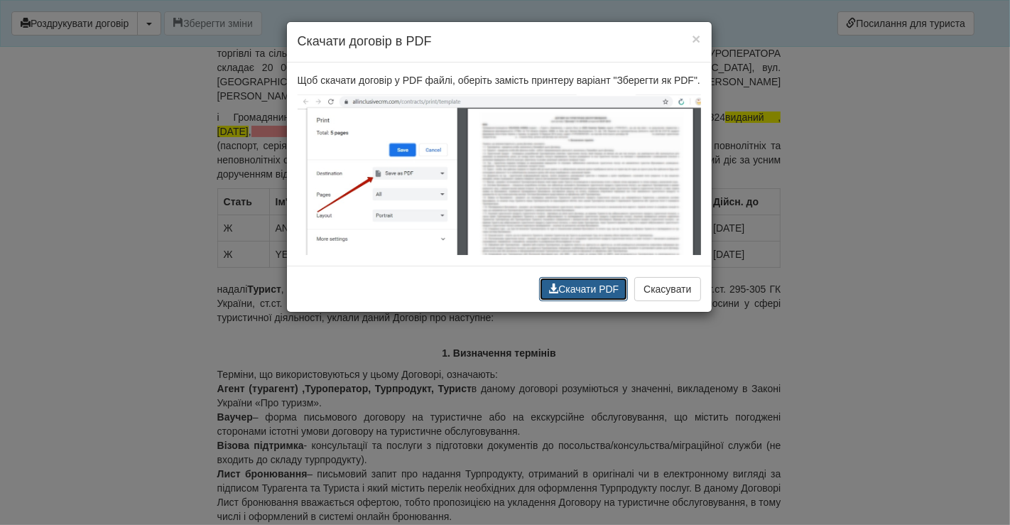
click at [597, 286] on button "Скачати PDF" at bounding box center [583, 289] width 89 height 24
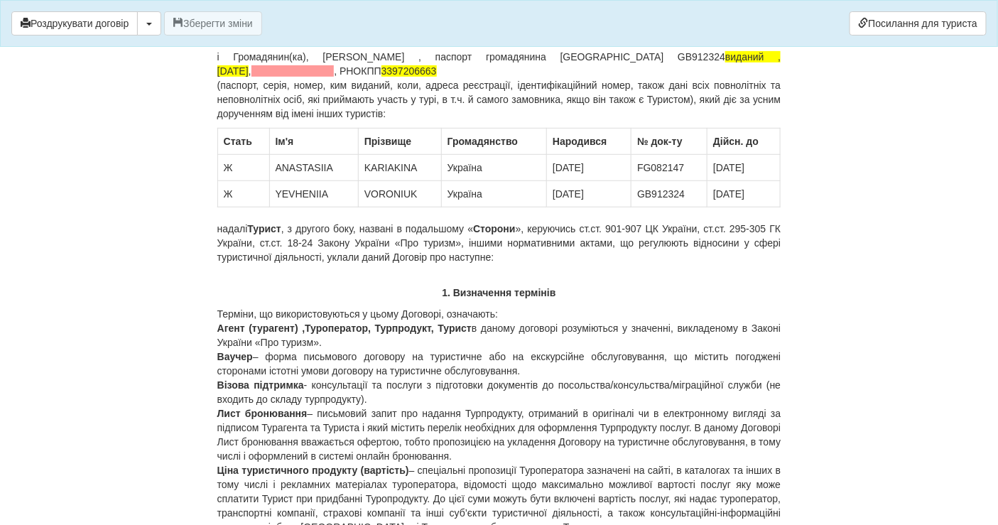
scroll to position [237, 0]
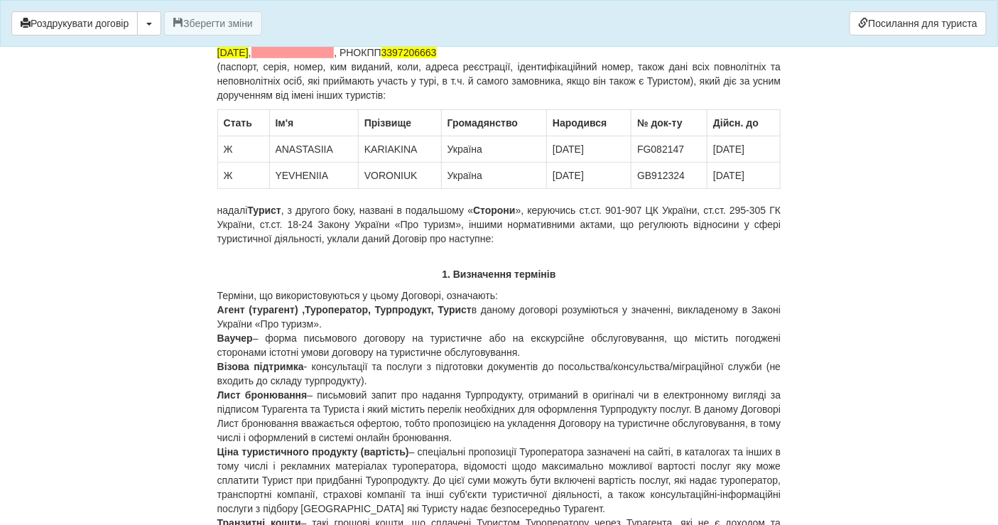
click at [54, 200] on body "× Деякі поля не заповнено Ми підсвітили порожні поля червоним кольором. Ви може…" at bounding box center [499, 25] width 998 height 525
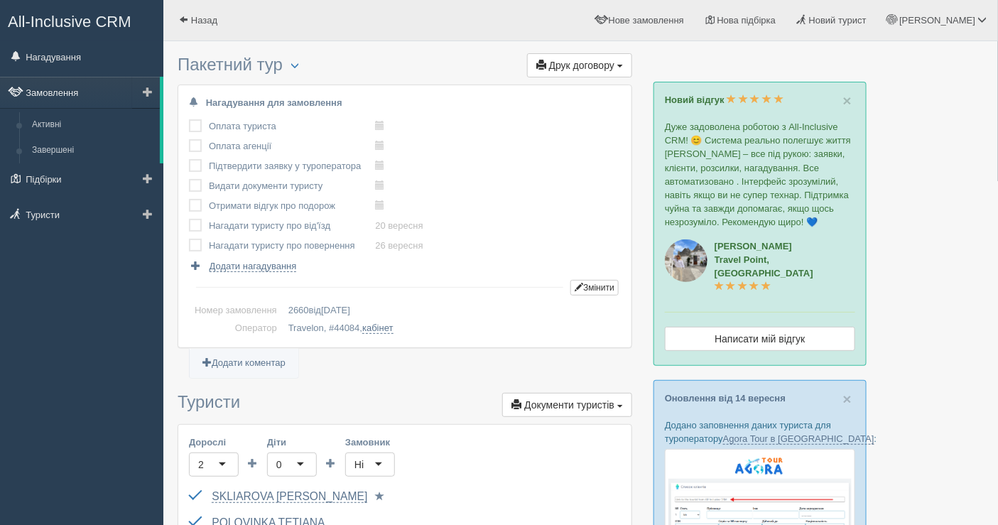
click at [50, 94] on link "Замовлення" at bounding box center [80, 92] width 160 height 31
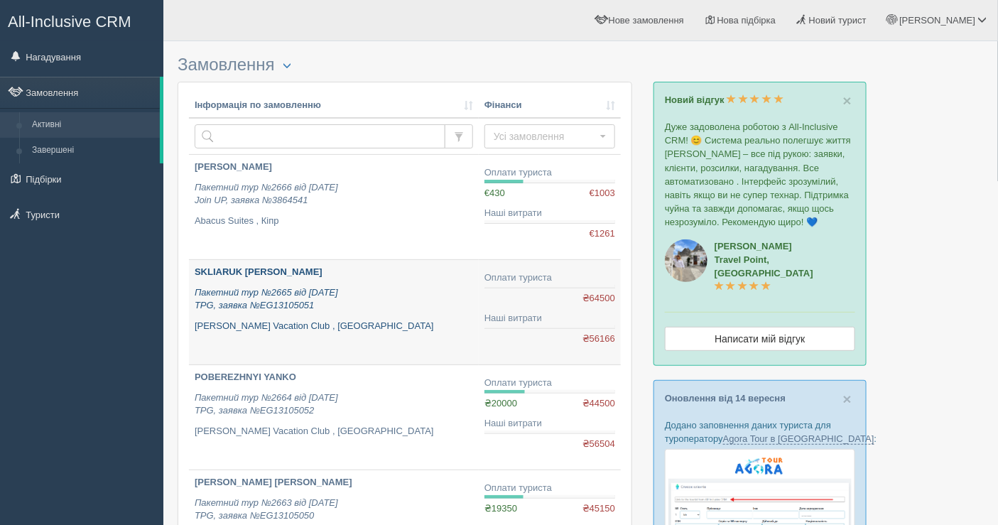
click at [389, 288] on p "Пакетний тур №2665 від 17.09.2025 TPG, заявка №EG13105051" at bounding box center [334, 299] width 278 height 26
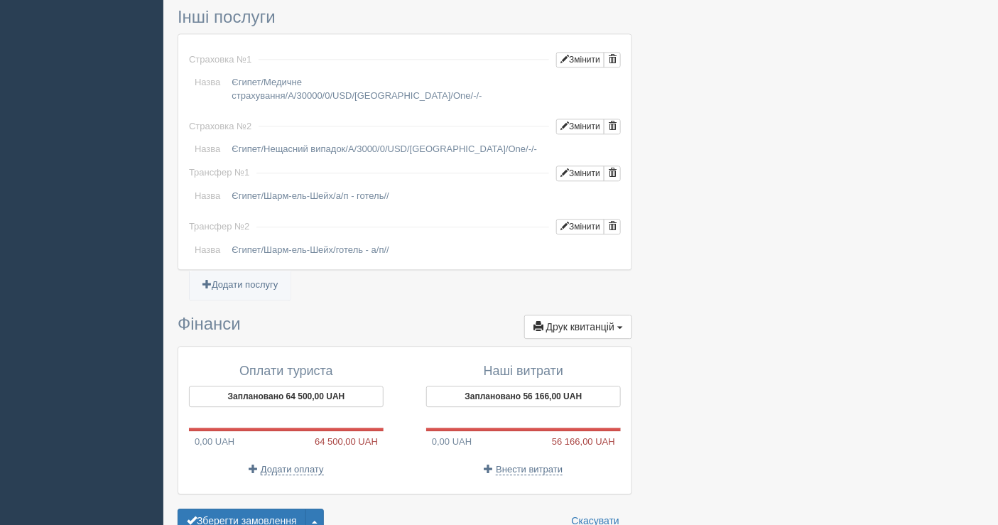
scroll to position [1144, 0]
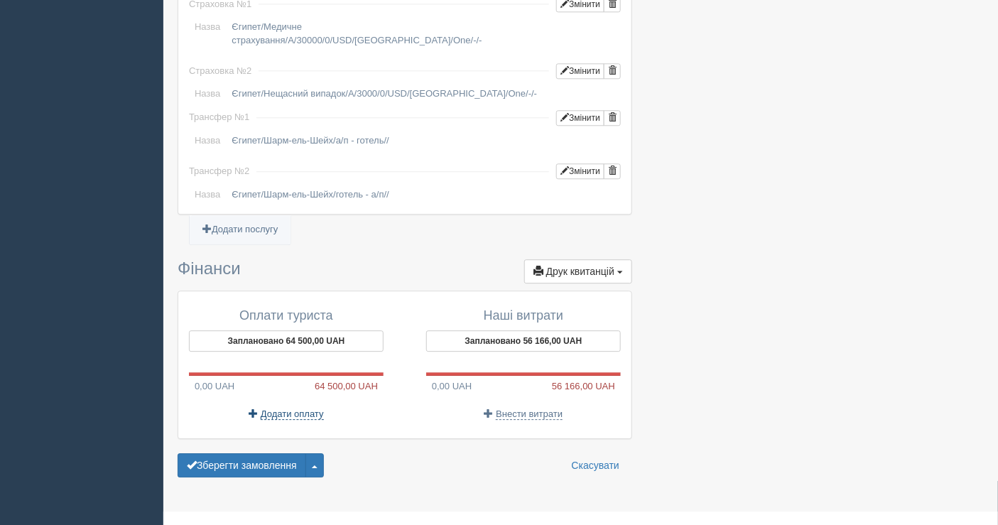
click at [270, 408] on span "Додати оплату" at bounding box center [292, 413] width 63 height 11
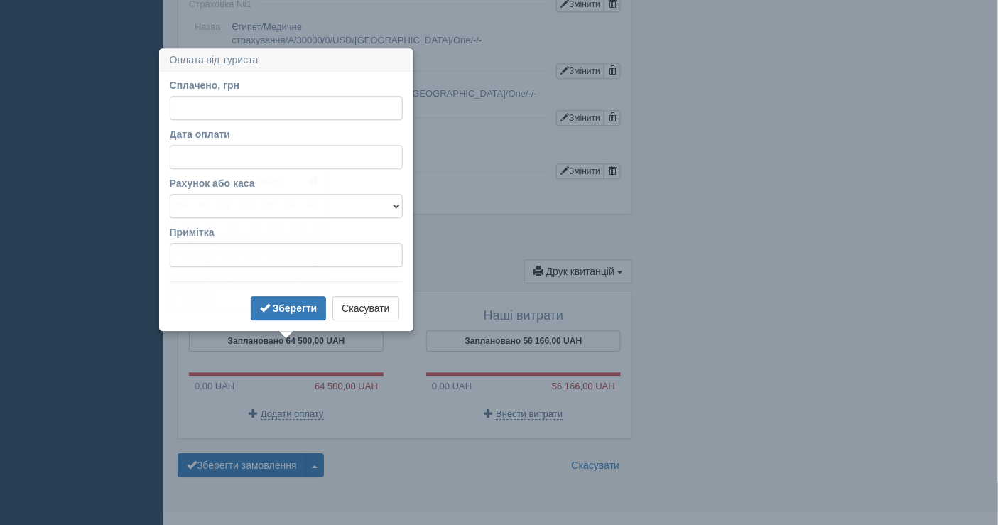
click at [234, 149] on input "Дата оплати" at bounding box center [286, 157] width 233 height 24
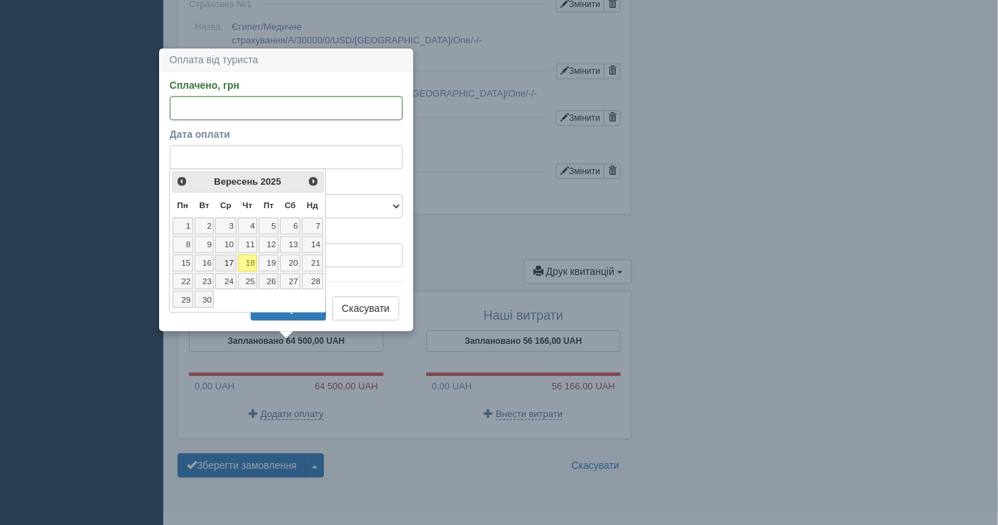
click at [229, 261] on link "17" at bounding box center [225, 262] width 21 height 17
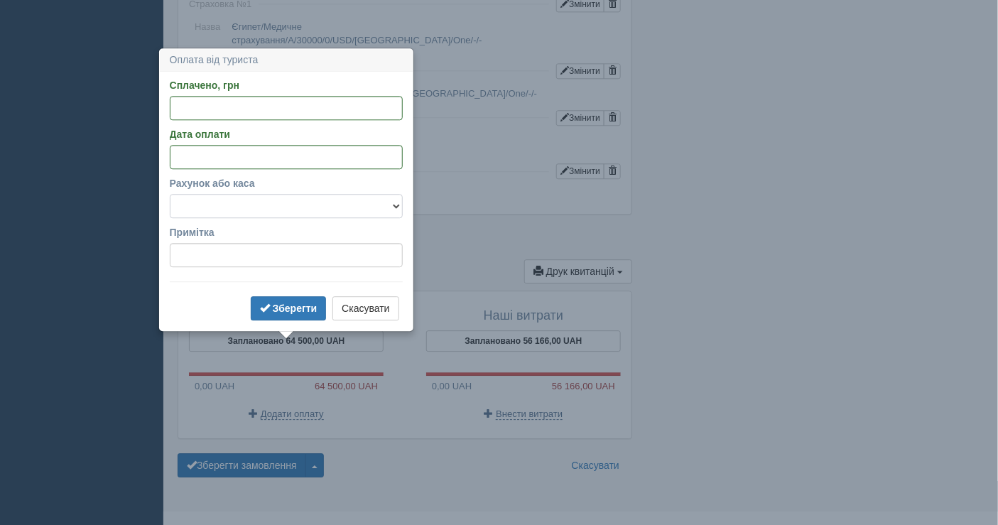
click at [216, 197] on select "Банківський рахунок Готівкова каса" at bounding box center [286, 206] width 233 height 24
select select "1598"
click at [170, 194] on select "Банківський рахунок Готівкова каса" at bounding box center [286, 206] width 233 height 24
click at [200, 109] on input "Сплачено, грн" at bounding box center [286, 108] width 233 height 24
type input "19350"
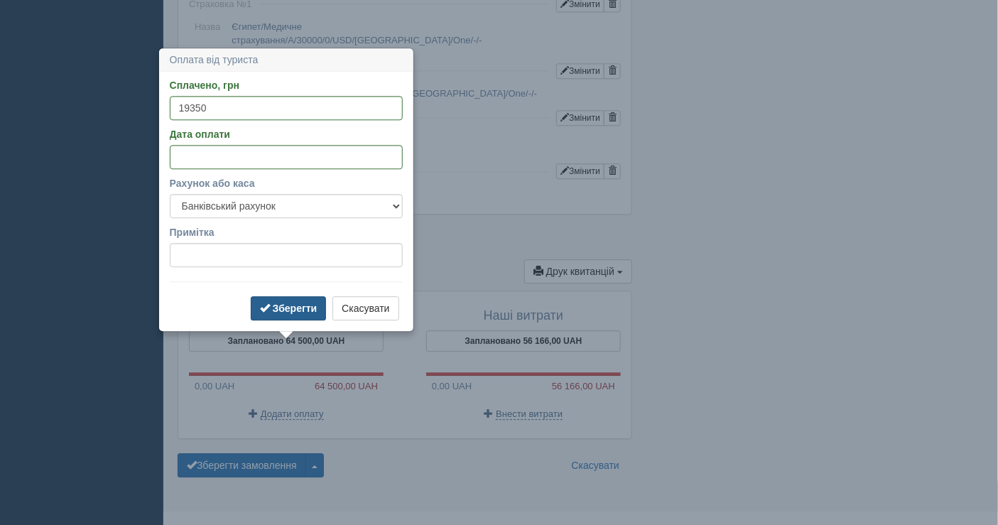
click at [311, 303] on b "Зберегти" at bounding box center [295, 308] width 45 height 11
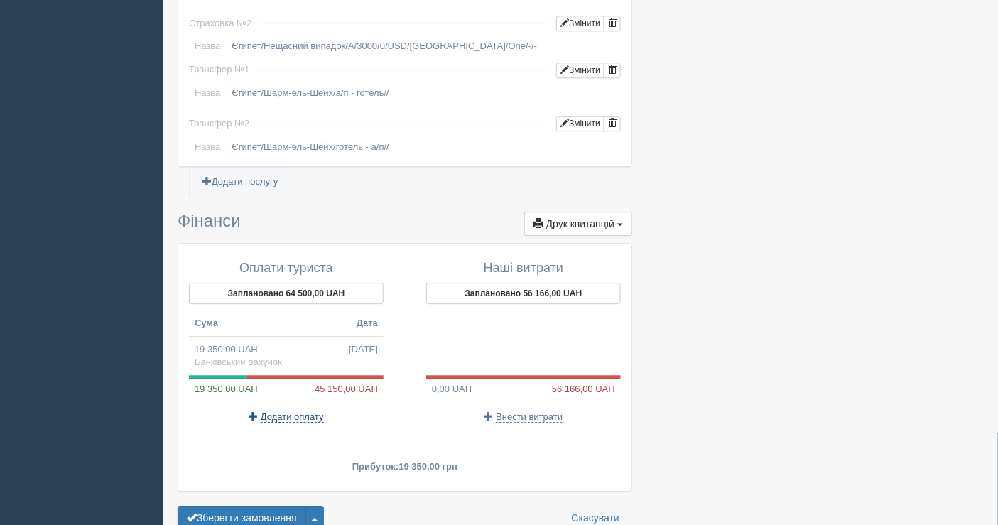
scroll to position [1244, 0]
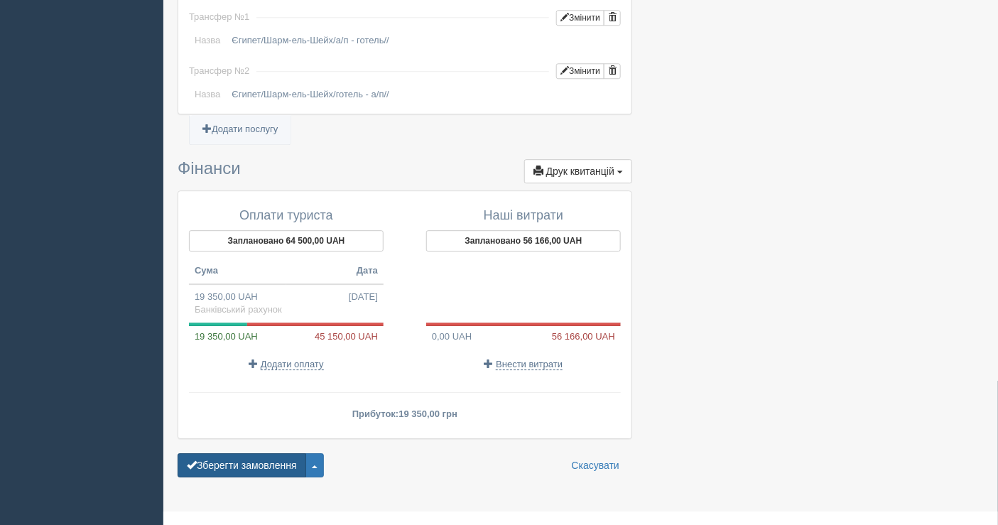
click at [256, 453] on button "Зберегти замовлення" at bounding box center [242, 465] width 129 height 24
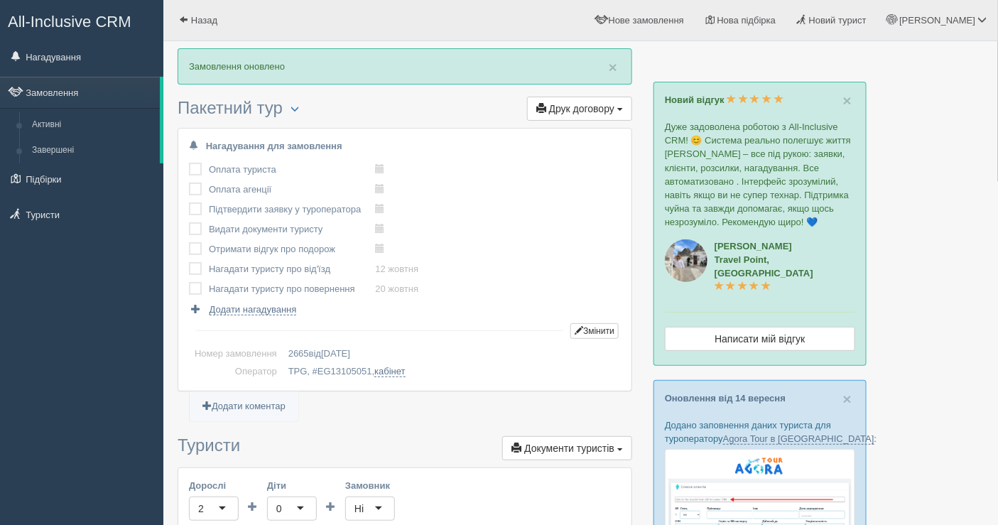
click at [116, 313] on div "All-Inclusive CRM Нагадування Замовлення Активні Завершені" at bounding box center [81, 262] width 163 height 525
click at [79, 86] on link "Замовлення" at bounding box center [80, 92] width 160 height 31
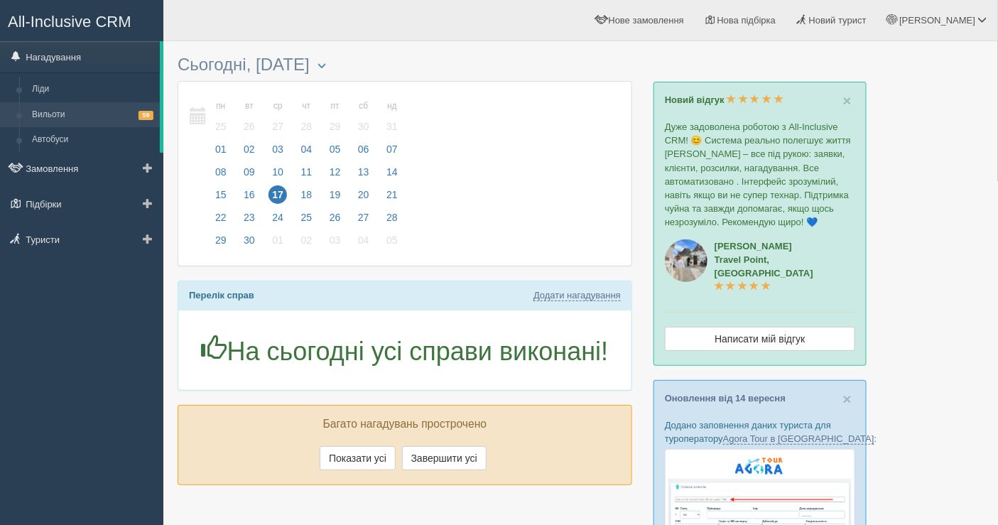
click at [93, 107] on link "Вильоти 59" at bounding box center [93, 115] width 134 height 26
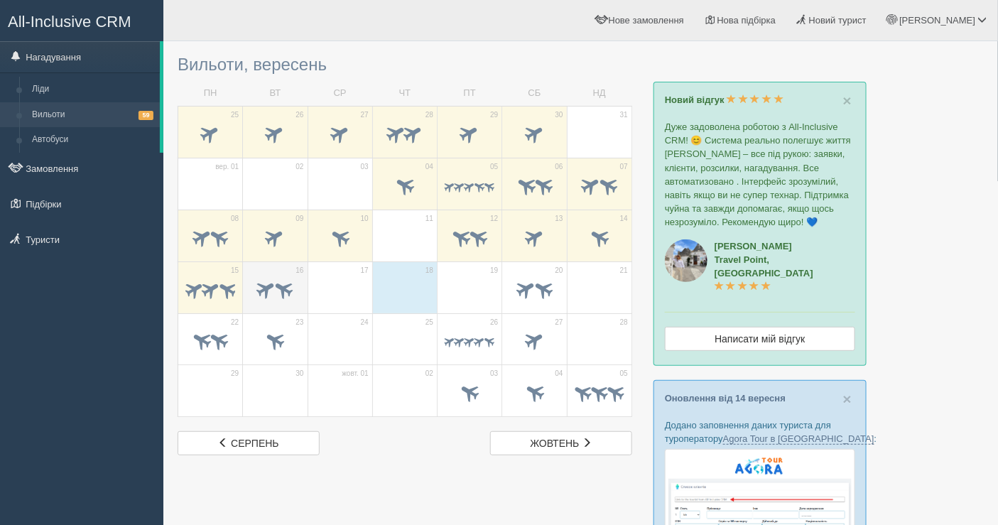
click at [276, 290] on span at bounding box center [283, 288] width 23 height 23
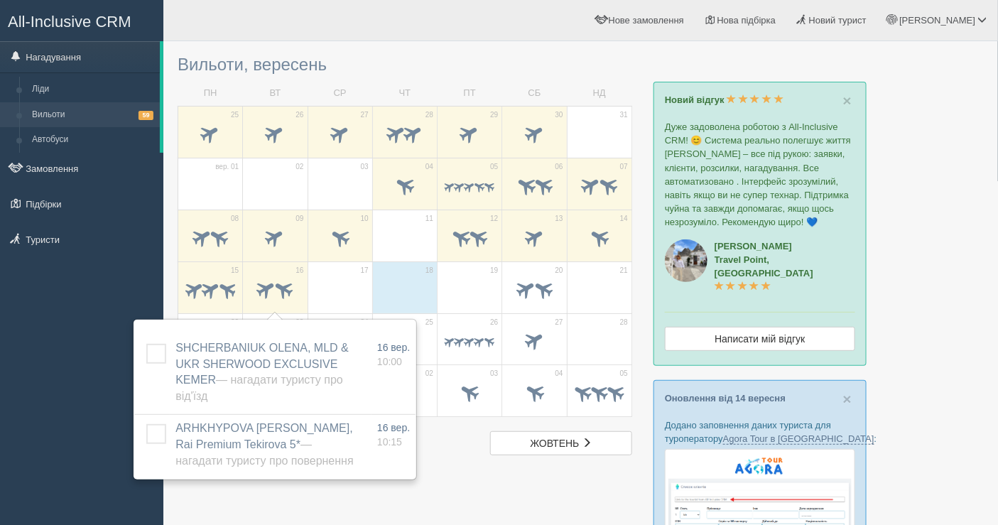
click at [399, 291] on span at bounding box center [405, 290] width 50 height 24
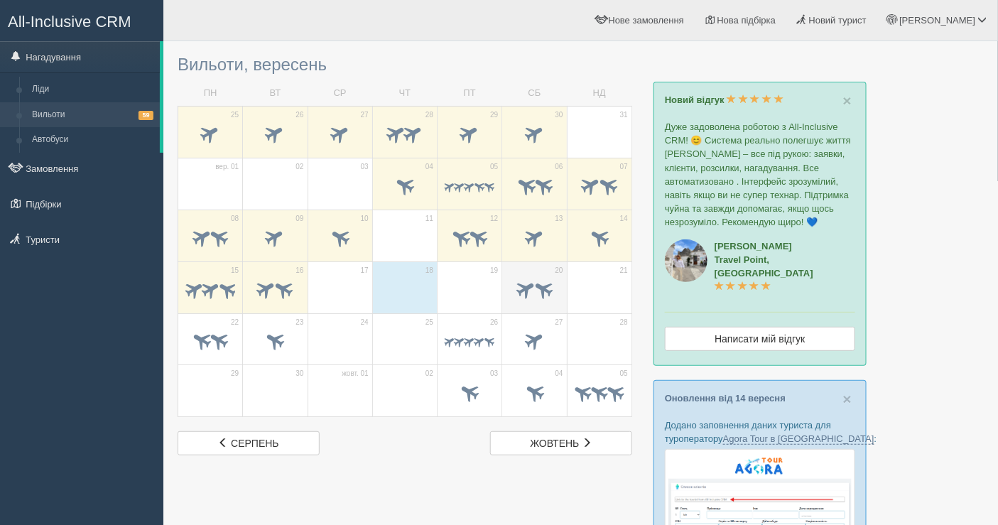
click at [557, 278] on span at bounding box center [534, 290] width 50 height 24
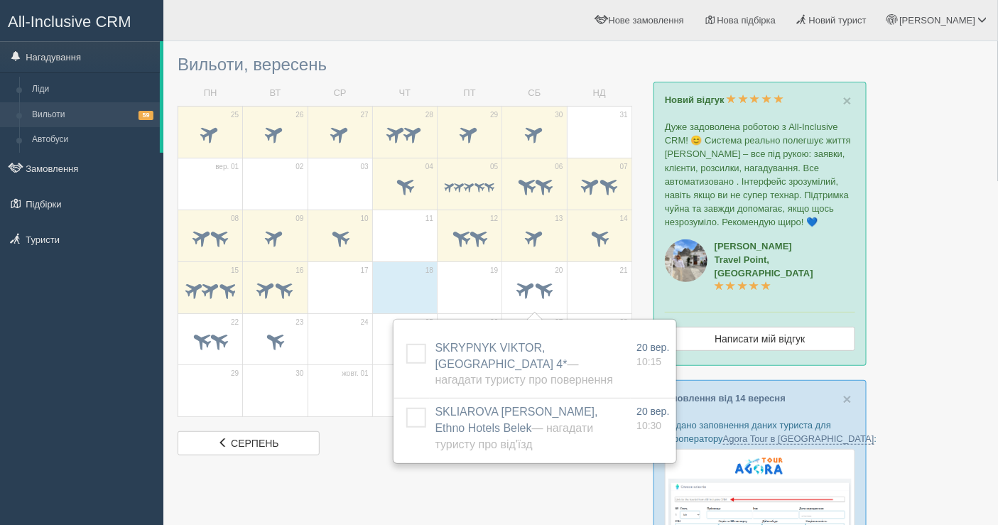
click at [936, 89] on div at bounding box center [581, 519] width 806 height 943
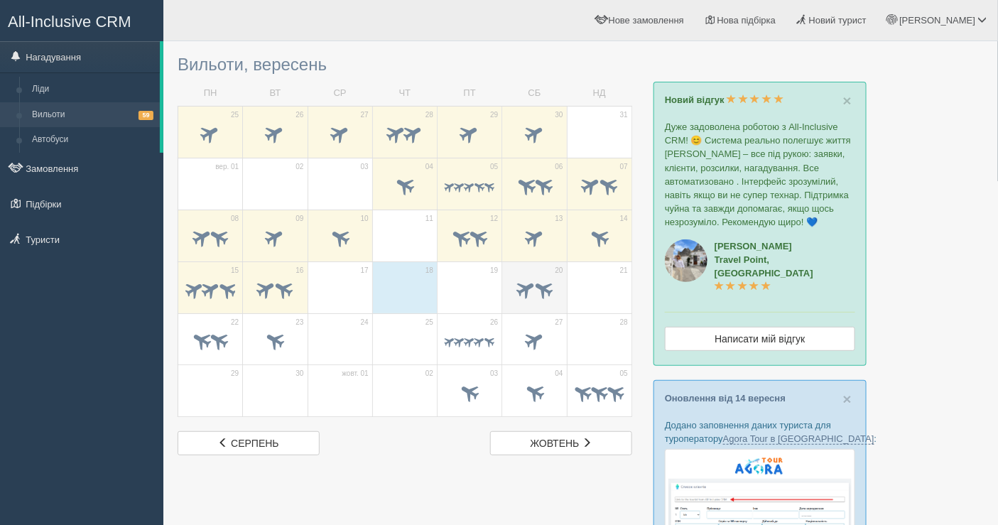
click at [521, 288] on span at bounding box center [525, 288] width 23 height 23
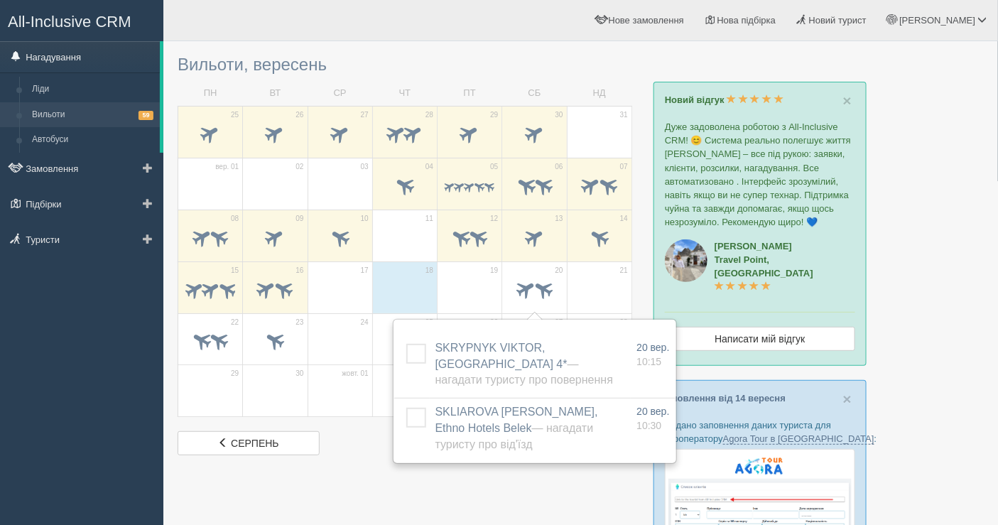
click at [70, 50] on link "Нагадування" at bounding box center [80, 56] width 160 height 31
